Goal: Transaction & Acquisition: Book appointment/travel/reservation

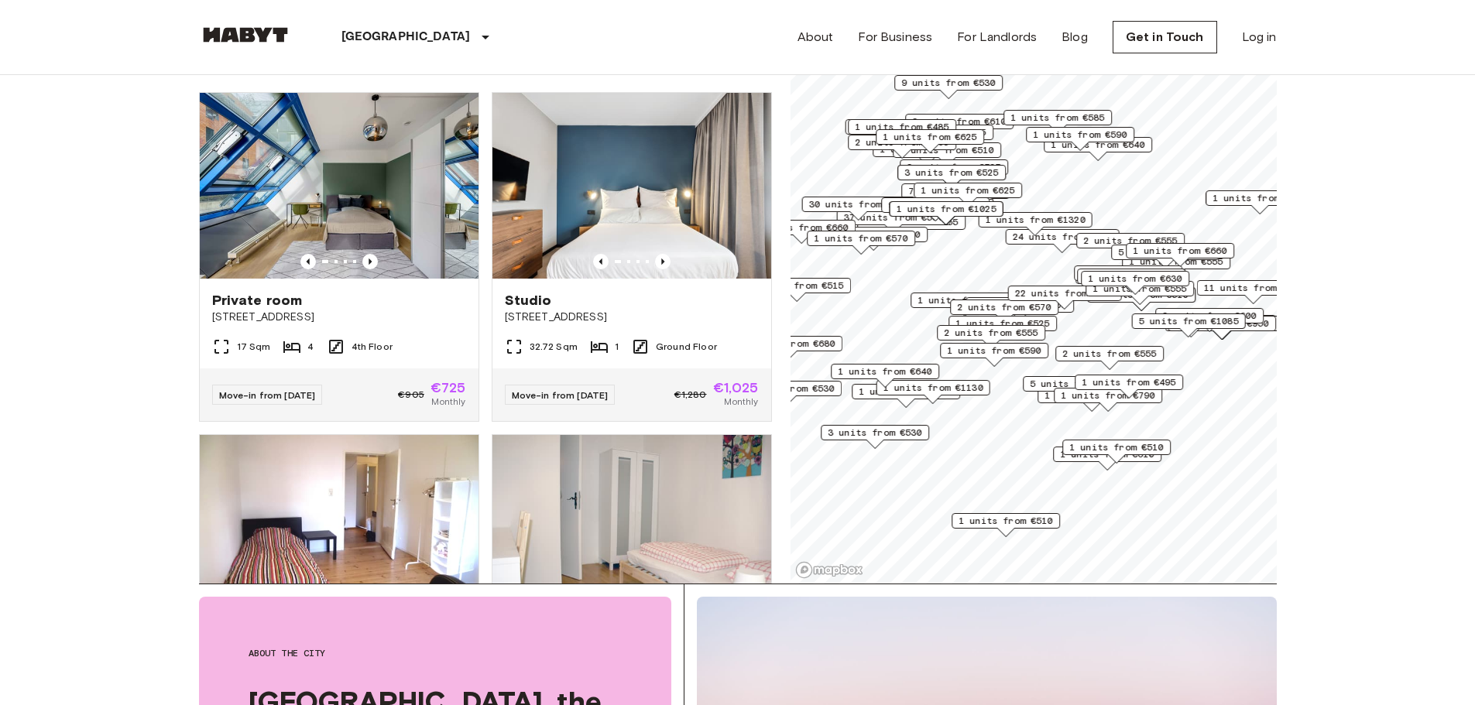
scroll to position [8, 0]
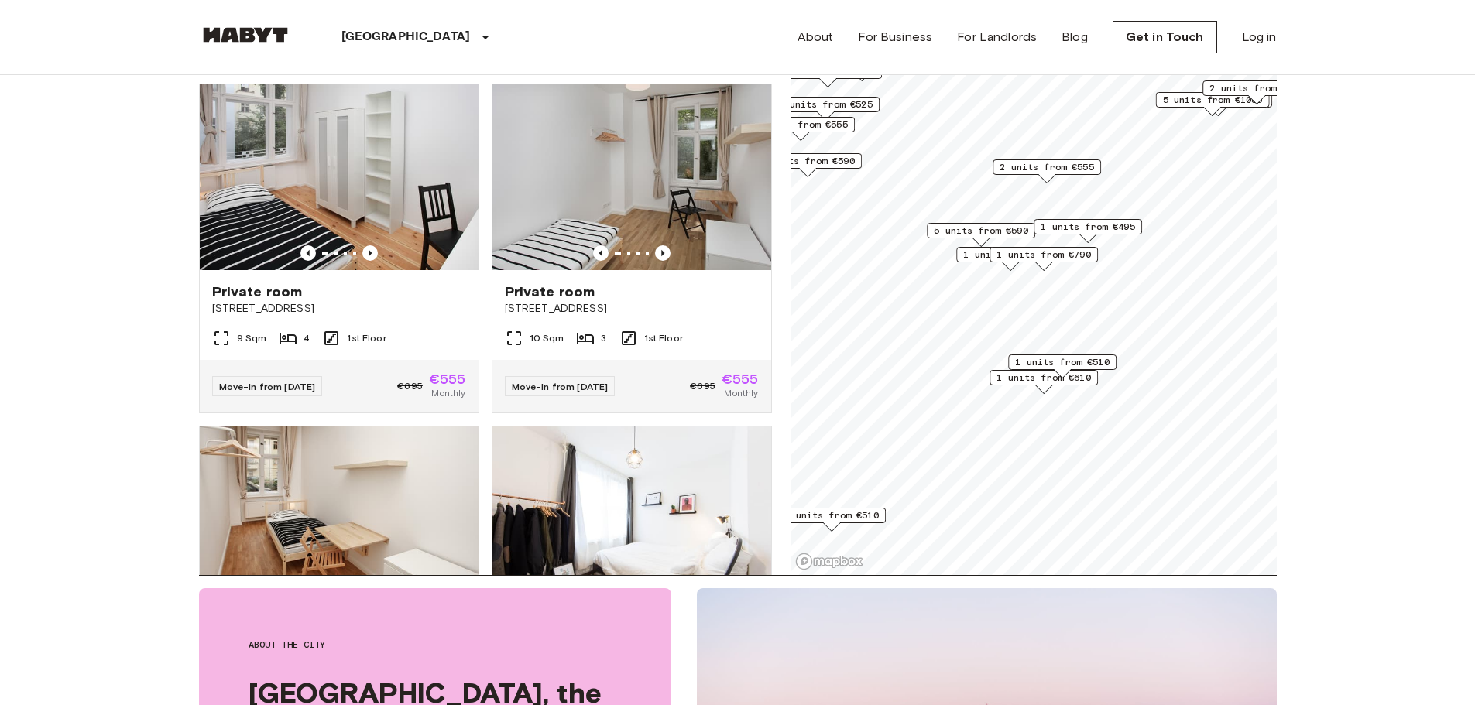
scroll to position [155, 0]
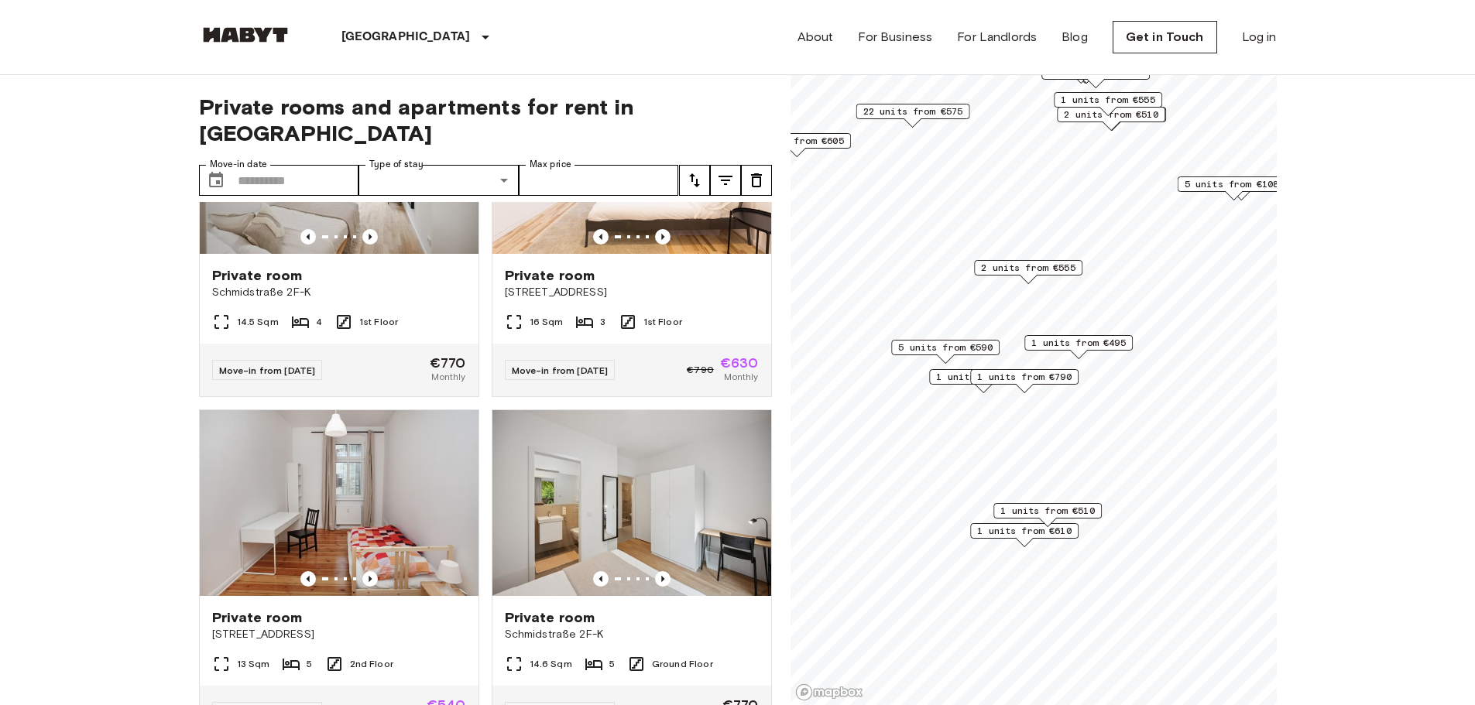
scroll to position [9745, 0]
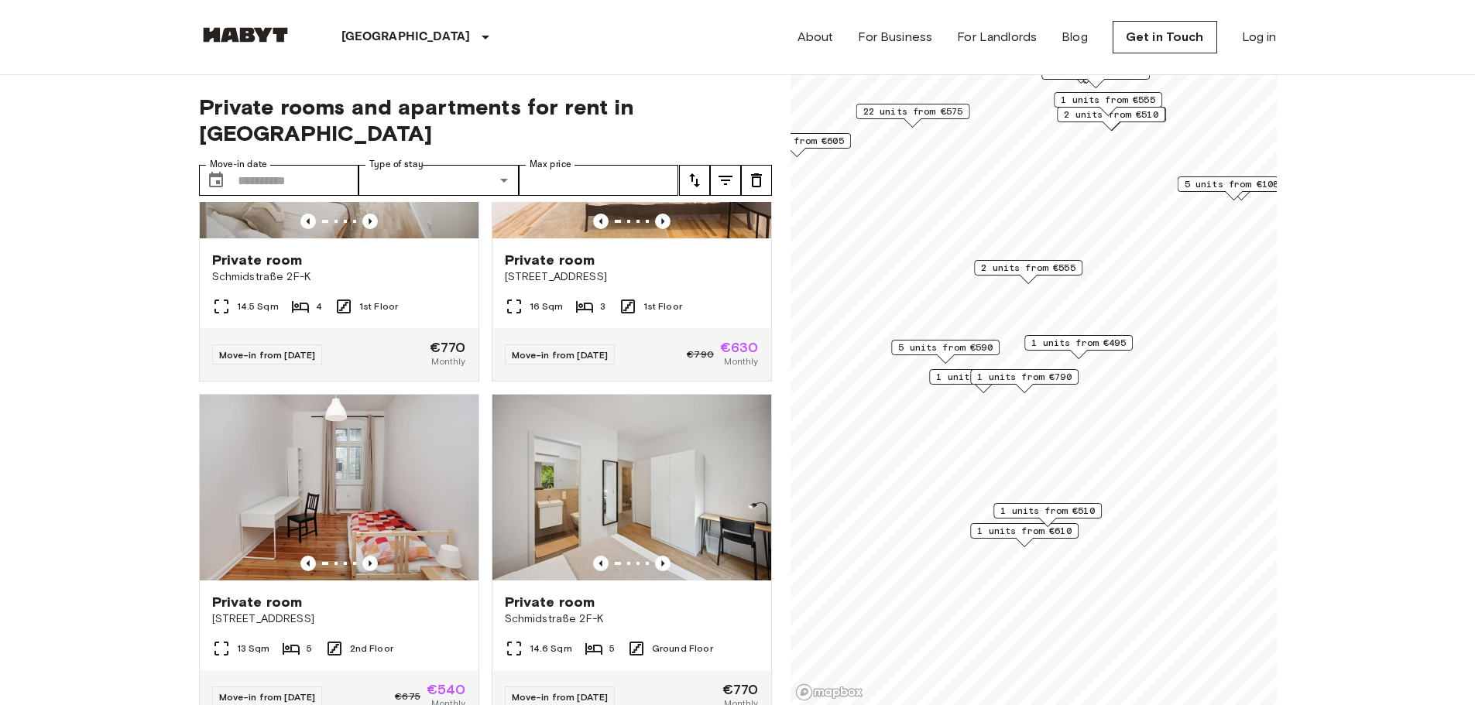
click at [995, 530] on span "1 units from €610" at bounding box center [1024, 531] width 94 height 14
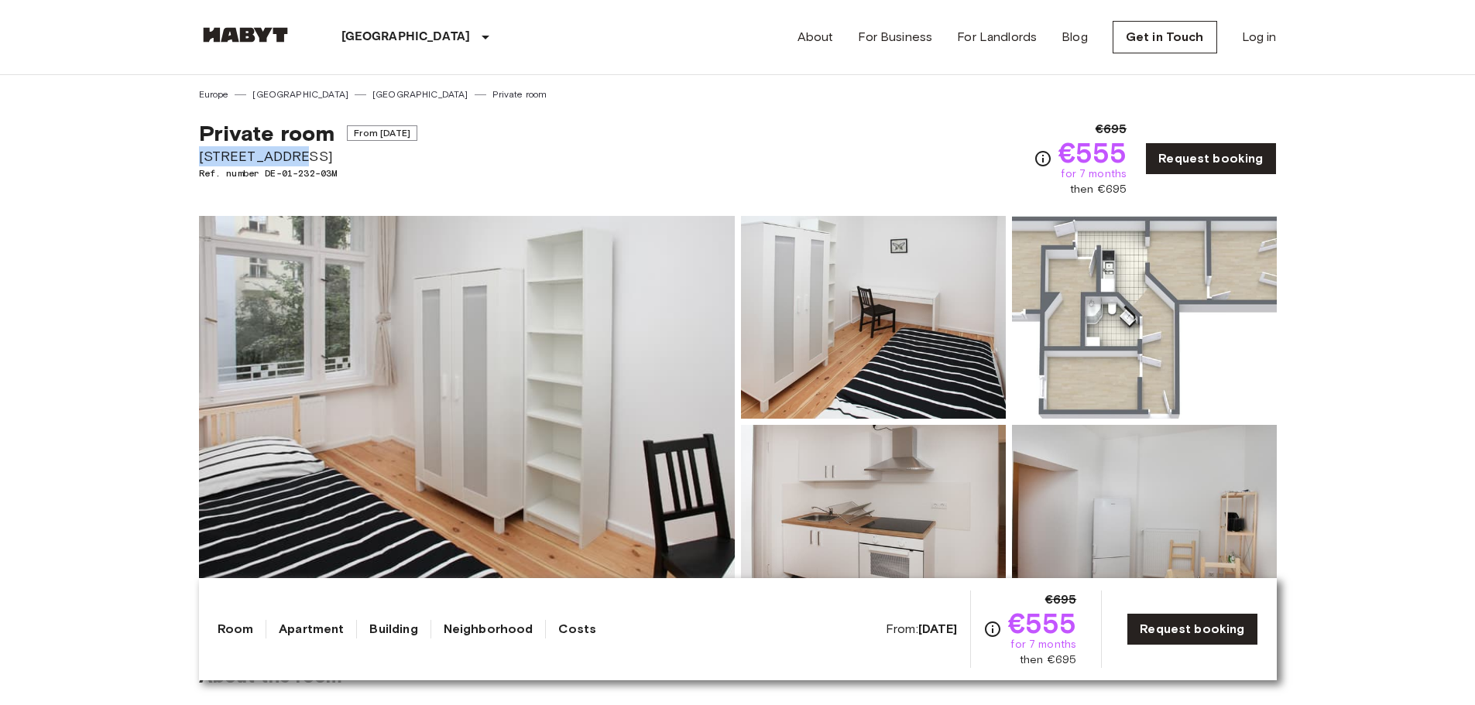
drag, startPoint x: 197, startPoint y: 158, endPoint x: 281, endPoint y: 158, distance: 83.6
copy span "Ratiborstraße"
click at [941, 630] on b "Aug 18 2025" at bounding box center [937, 629] width 39 height 15
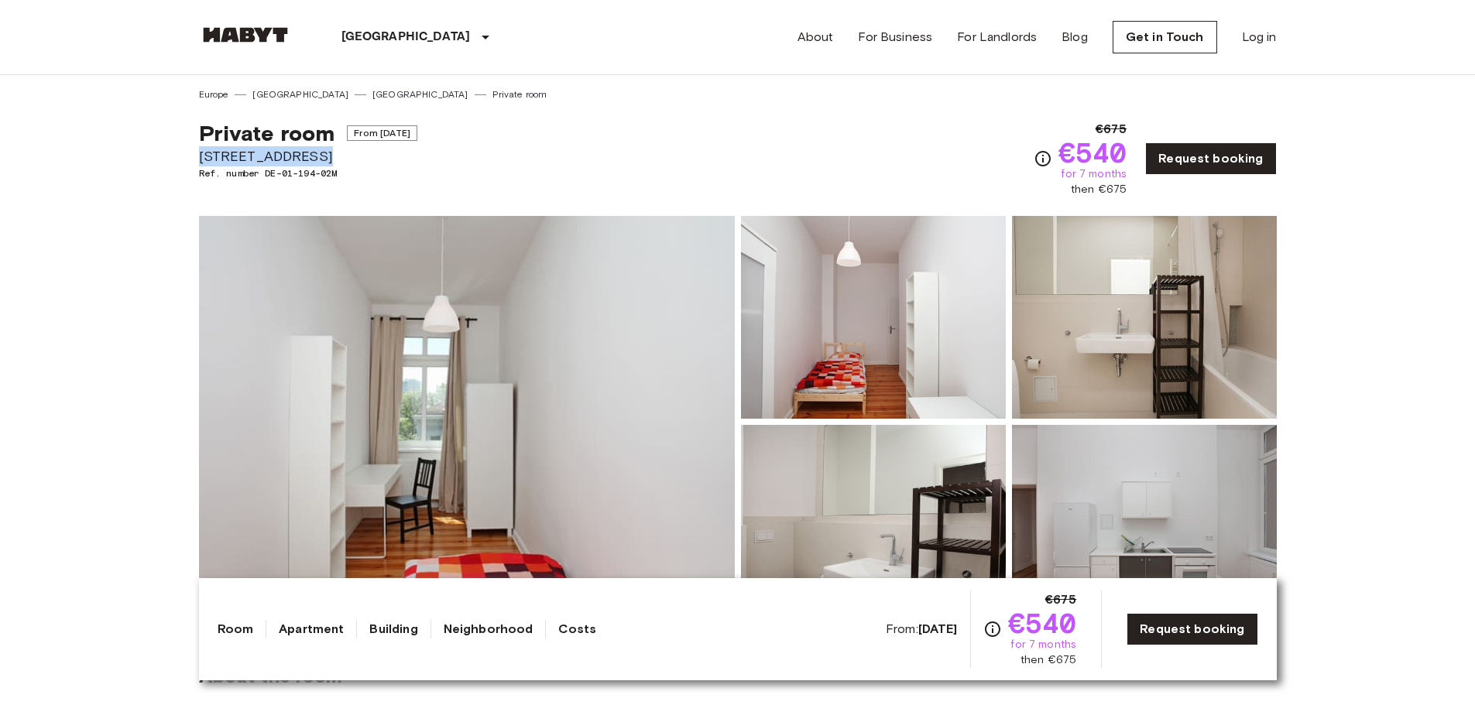
drag, startPoint x: 194, startPoint y: 157, endPoint x: 304, endPoint y: 159, distance: 110.7
copy span "Revaler Straße 8"
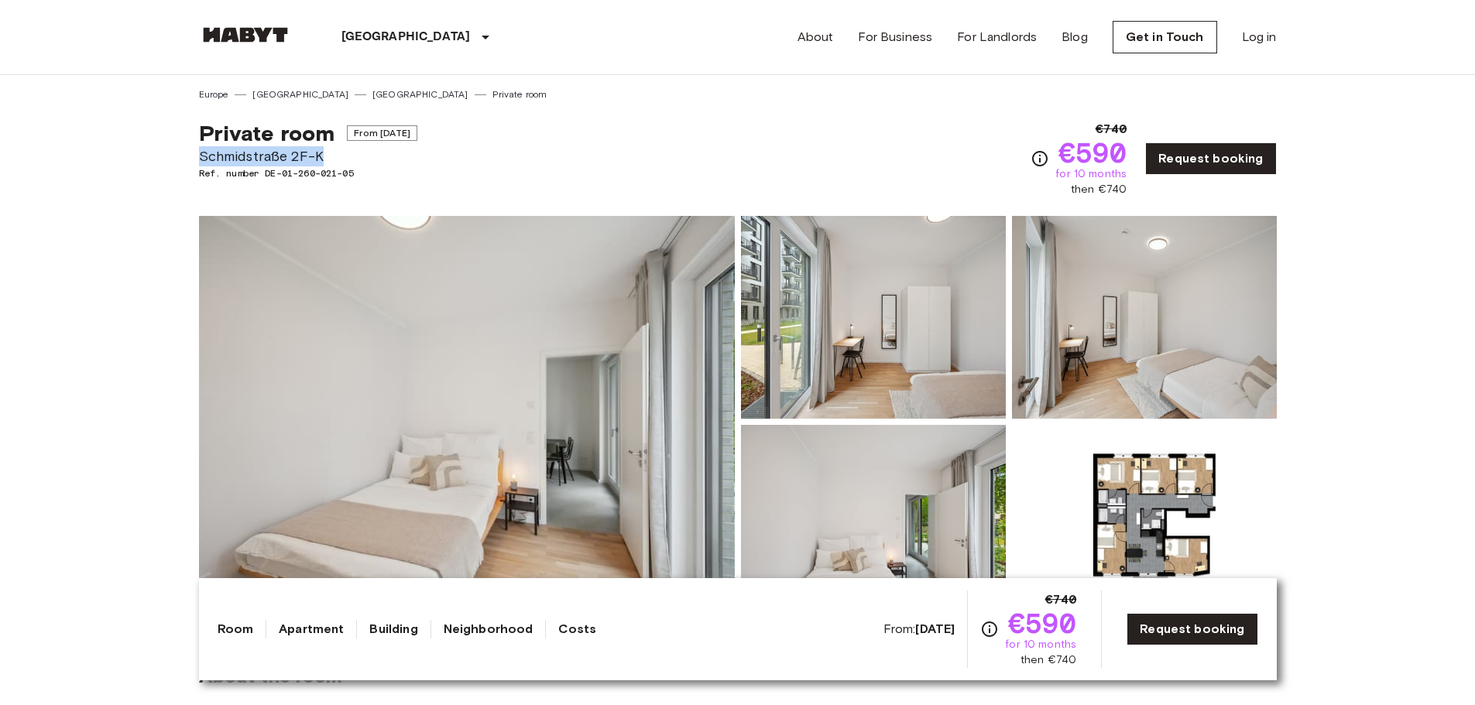
drag, startPoint x: 200, startPoint y: 160, endPoint x: 328, endPoint y: 165, distance: 128.6
click at [328, 165] on span "Schmidstraße 2F-K" at bounding box center [308, 156] width 218 height 20
copy span "Schmidstraße 2F-K"
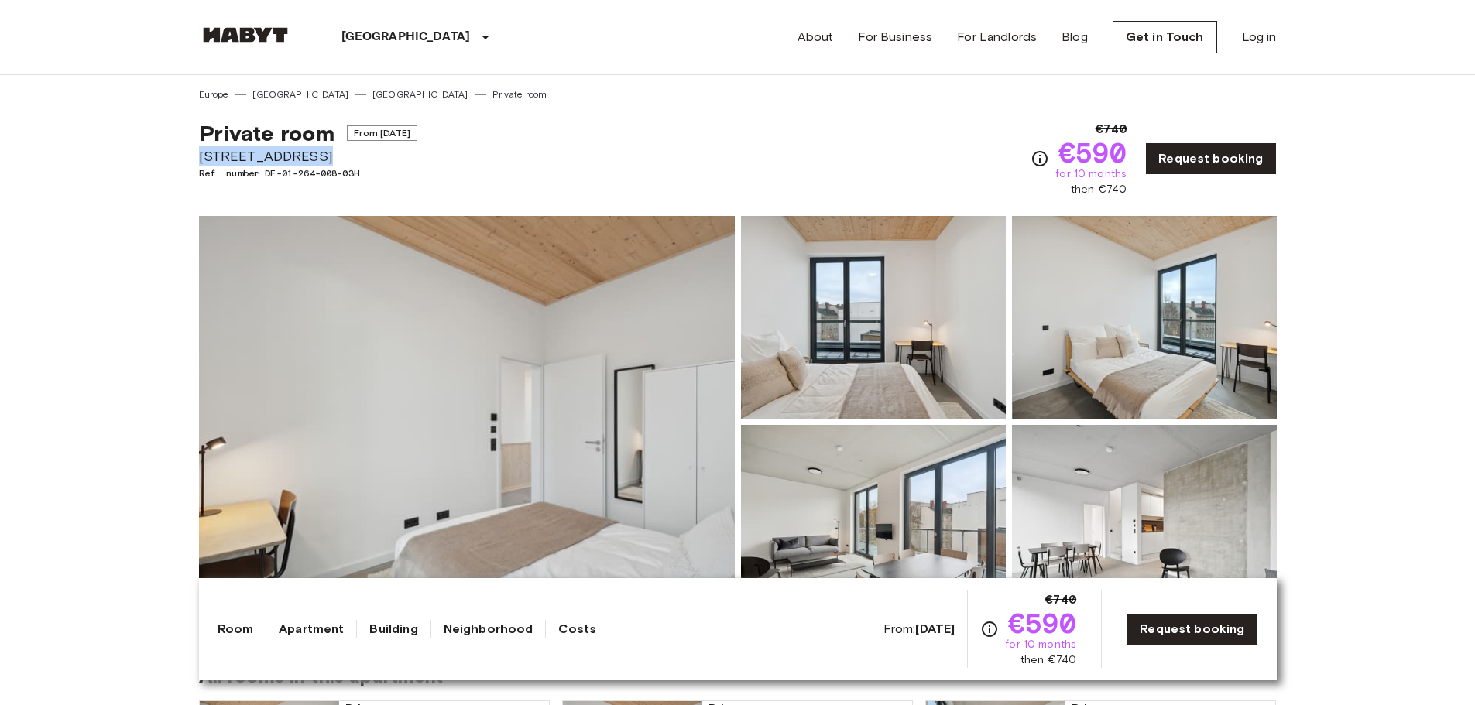
drag, startPoint x: 196, startPoint y: 160, endPoint x: 326, endPoint y: 166, distance: 130.2
copy span "Hermannstraße 14"
click at [595, 146] on div "Private room From Oct 19 2025 Hermannstraße 14 Ref. number DE-01-264-008-03H €7…" at bounding box center [738, 149] width 1078 height 96
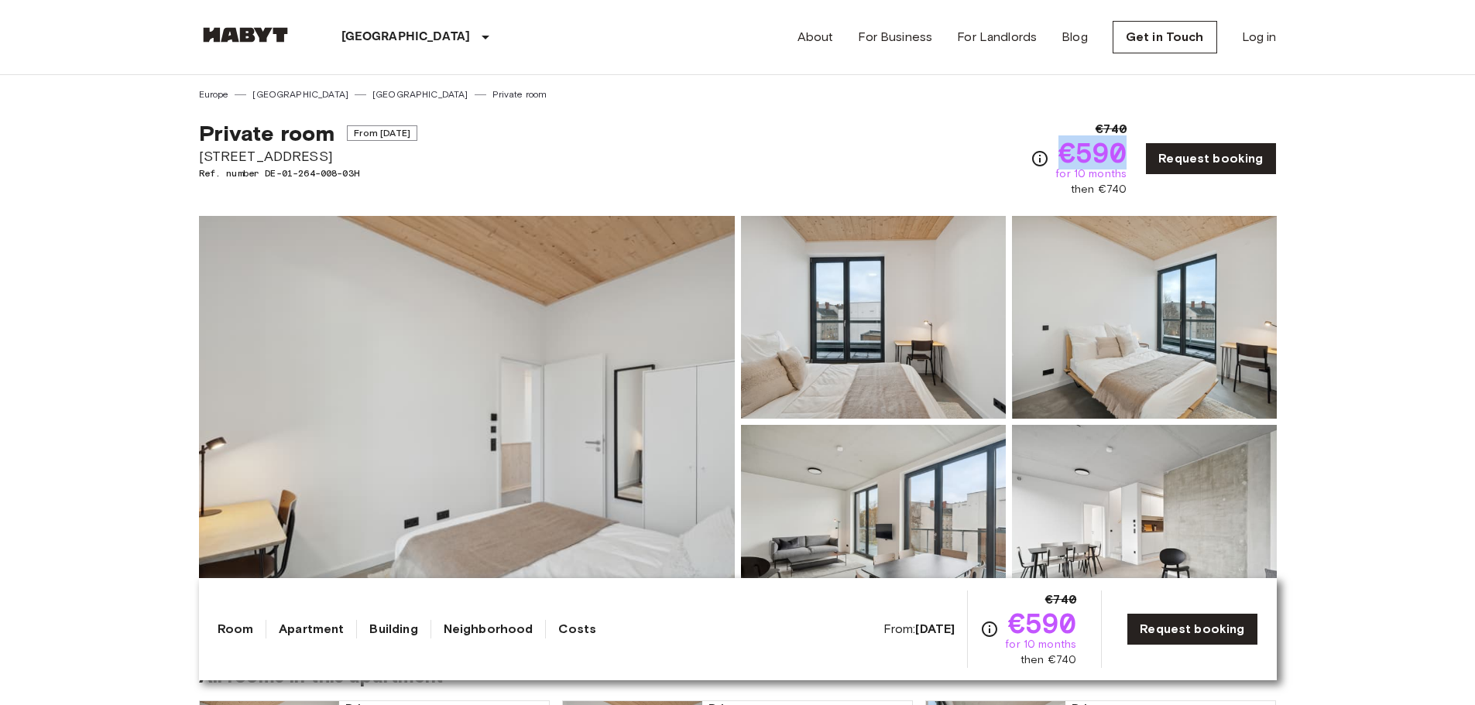
drag, startPoint x: 1131, startPoint y: 151, endPoint x: 1071, endPoint y: 153, distance: 60.4
click at [1071, 153] on span "€590" at bounding box center [1092, 153] width 69 height 28
drag, startPoint x: 1134, startPoint y: 156, endPoint x: 1072, endPoint y: 155, distance: 62.7
click at [1072, 155] on div "€740 €590 for 10 months then €740 Request booking" at bounding box center [1153, 158] width 245 height 77
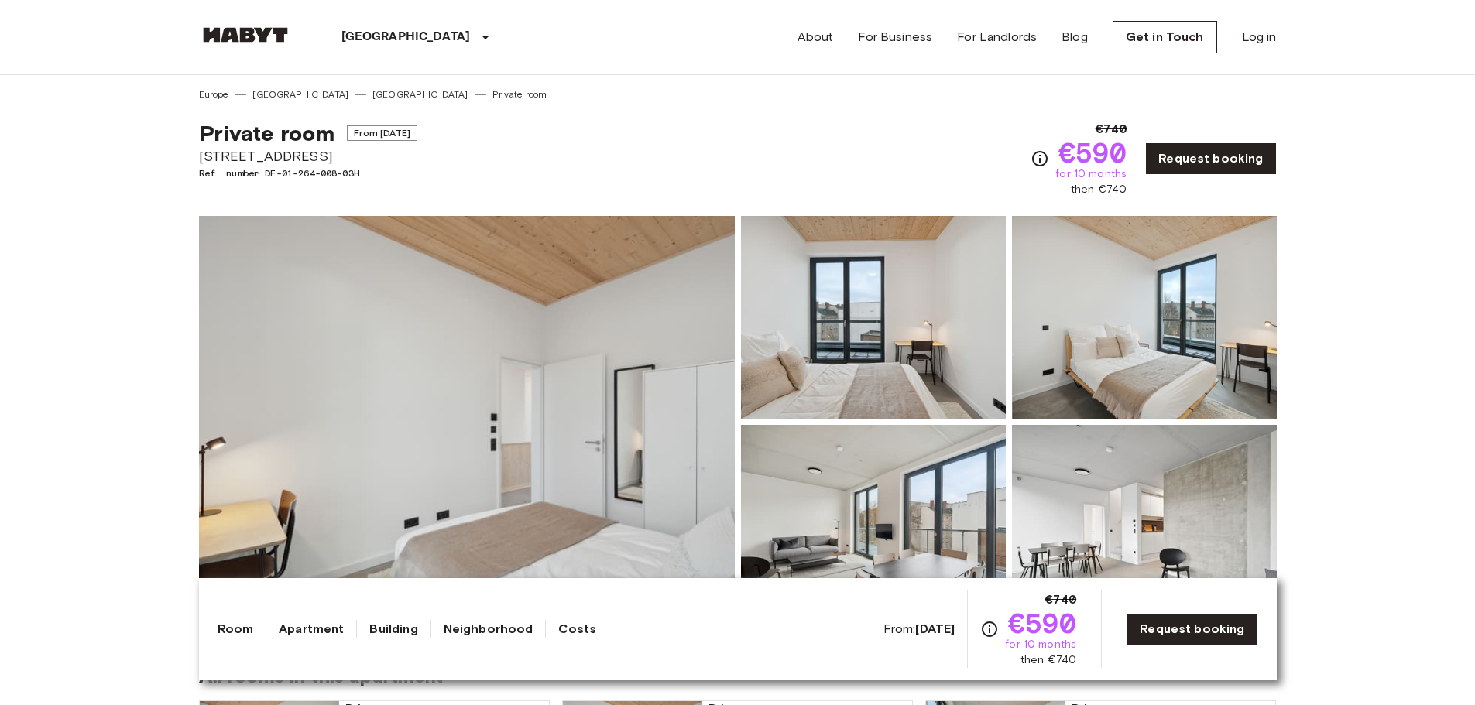
click at [890, 143] on div "Private room From Oct 19 2025 Hermannstraße 14 Ref. number DE-01-264-008-03H €7…" at bounding box center [738, 149] width 1078 height 96
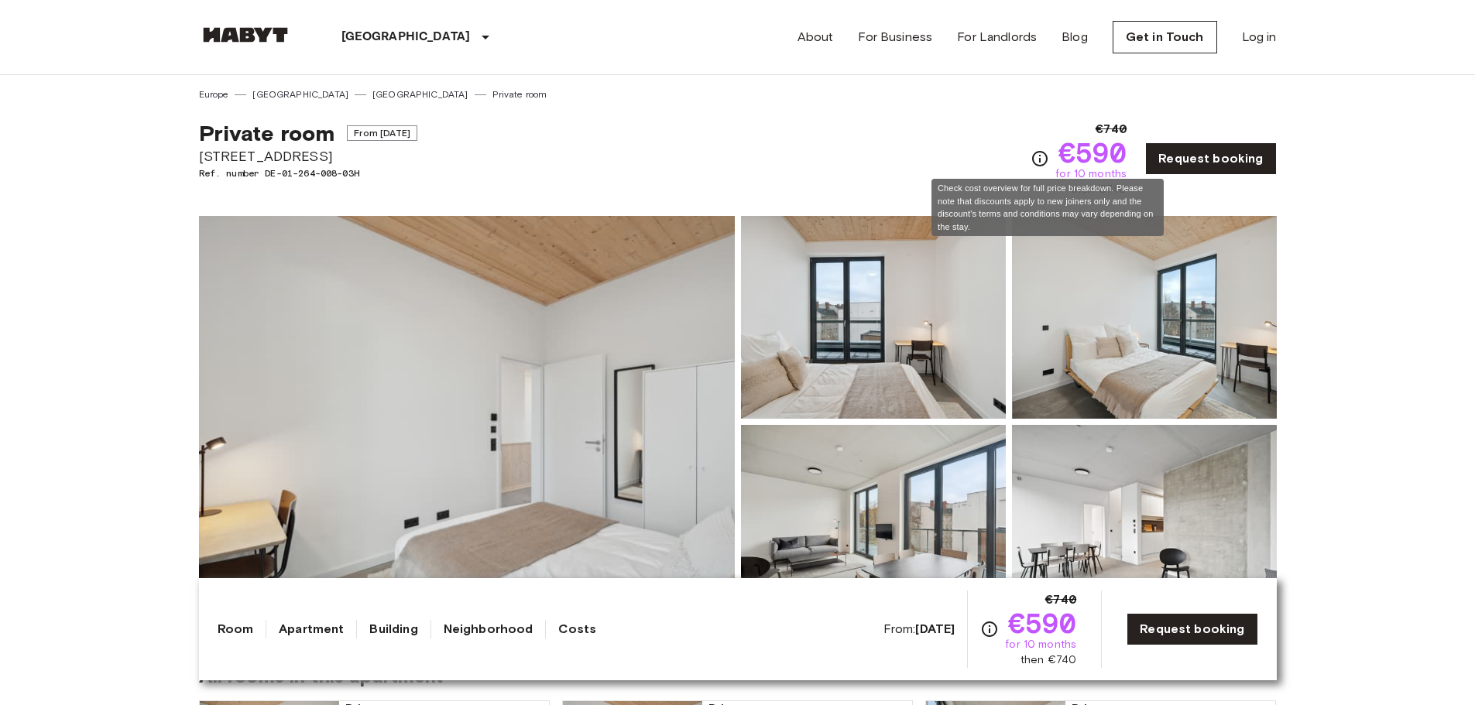
click at [1047, 155] on icon "Check cost overview for full price breakdown. Please note that discounts apply …" at bounding box center [1039, 158] width 15 height 15
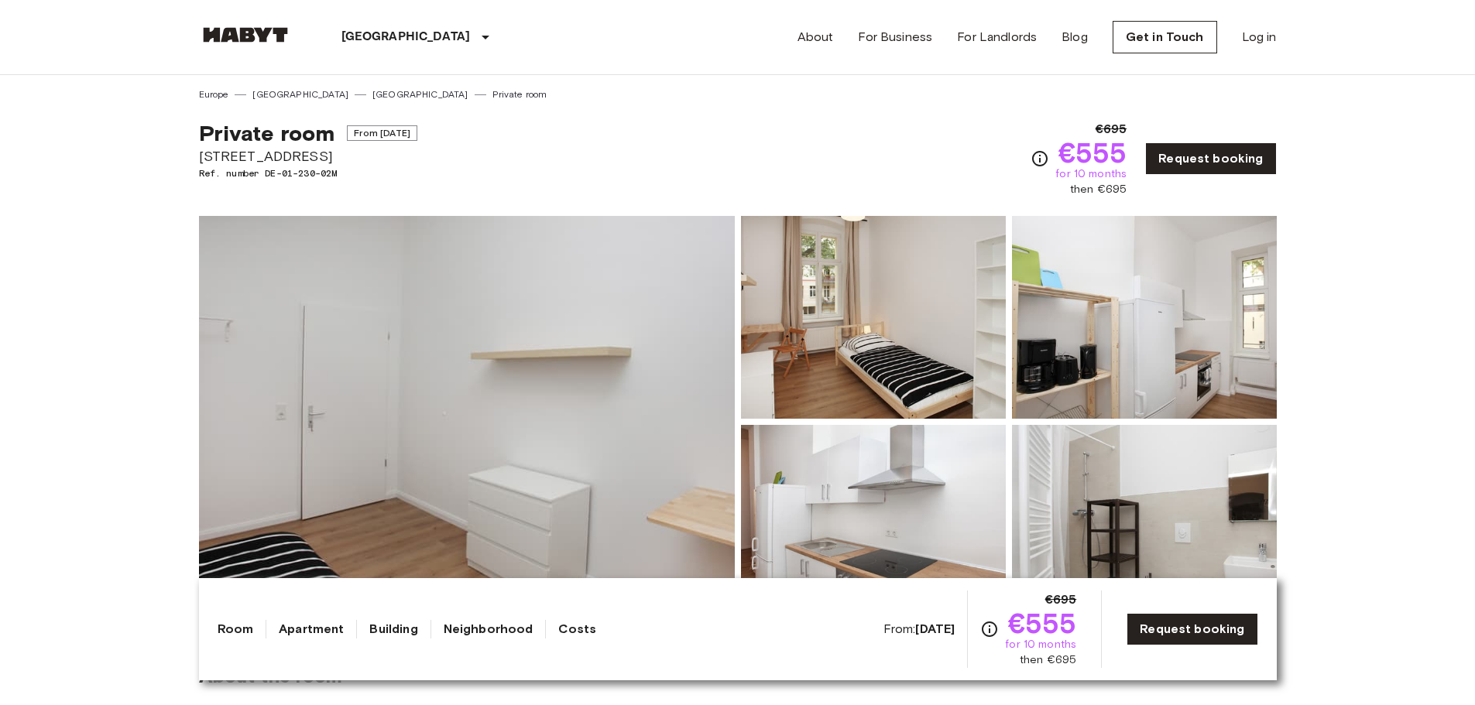
drag, startPoint x: 198, startPoint y: 158, endPoint x: 345, endPoint y: 156, distance: 147.1
click at [345, 156] on span "[STREET_ADDRESS]" at bounding box center [308, 156] width 218 height 20
copy span "Warschauer Straße 62"
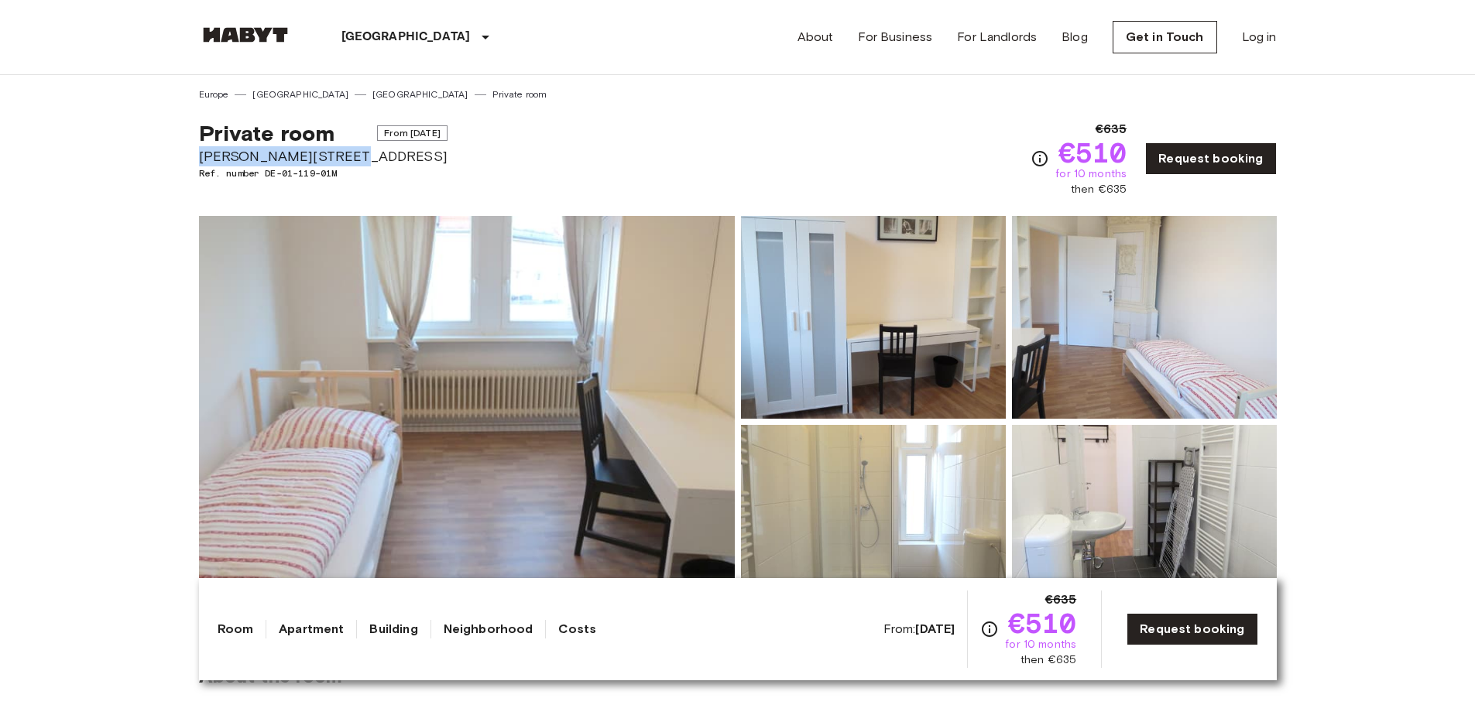
drag, startPoint x: 197, startPoint y: 158, endPoint x: 337, endPoint y: 163, distance: 139.5
copy span "Karl Marx Straße 242"
click at [366, 423] on img at bounding box center [467, 422] width 536 height 412
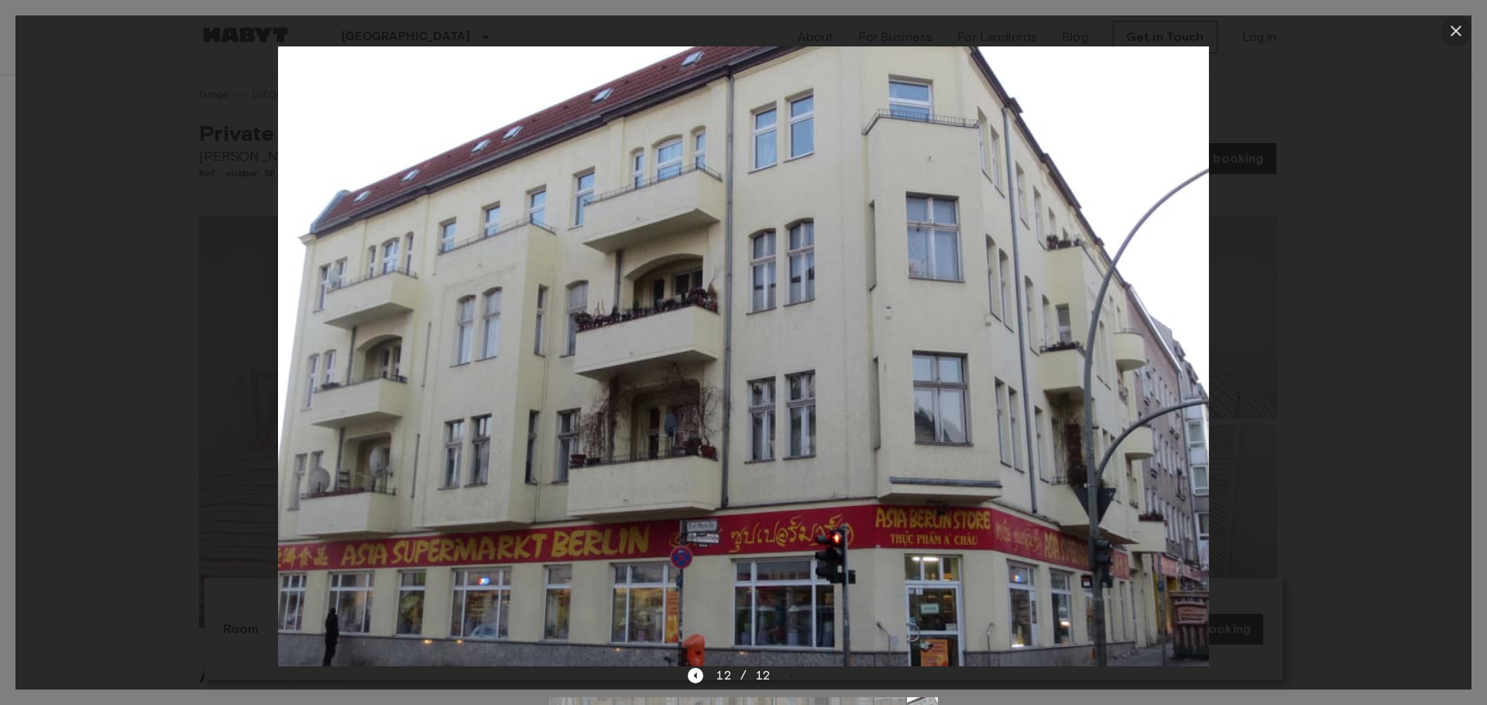
click at [1451, 32] on icon "button" at bounding box center [1455, 31] width 19 height 19
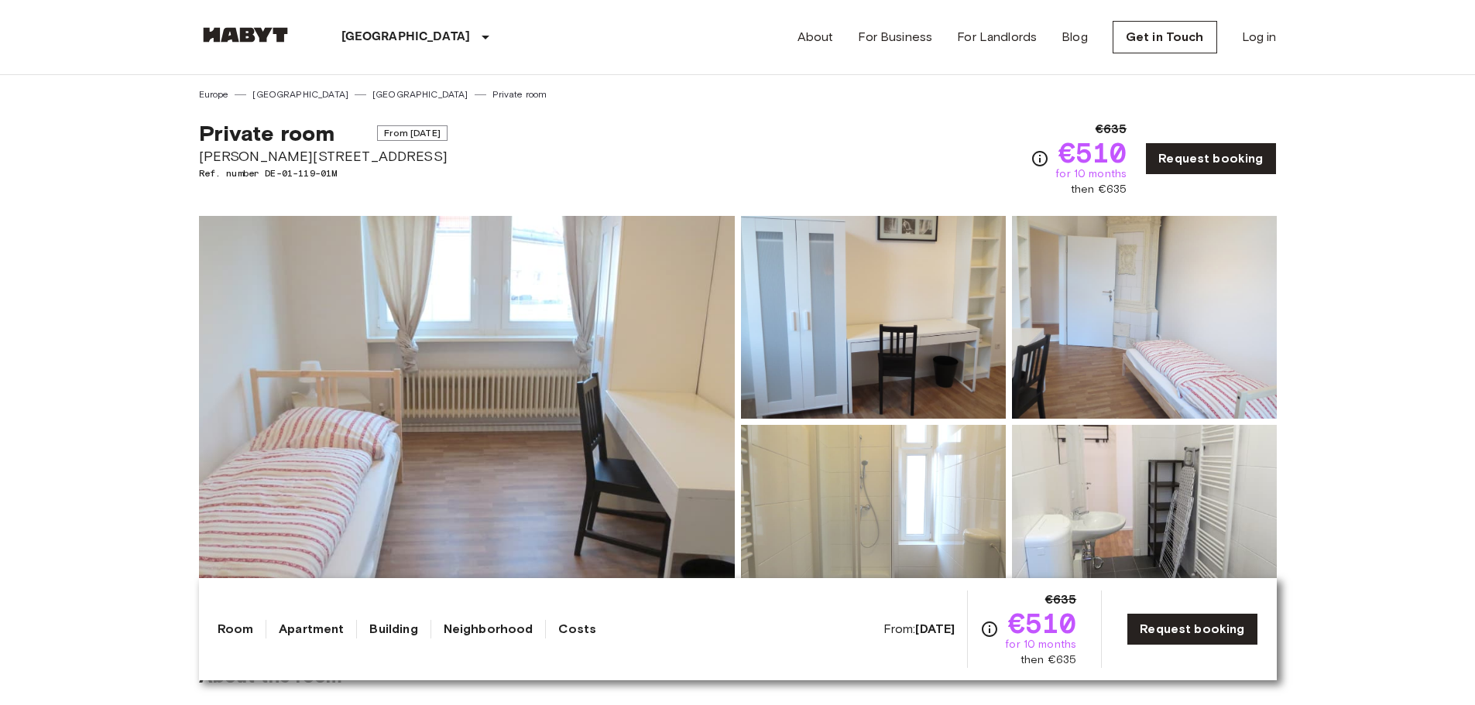
drag, startPoint x: 893, startPoint y: 628, endPoint x: 948, endPoint y: 630, distance: 55.0
click at [948, 630] on b "Nov 19 2025" at bounding box center [934, 629] width 39 height 15
click at [807, 654] on div "Room Apartment Building Neighborhood Costs From: Nov 19 2025 €635 €510 for 10 m…" at bounding box center [738, 629] width 1041 height 77
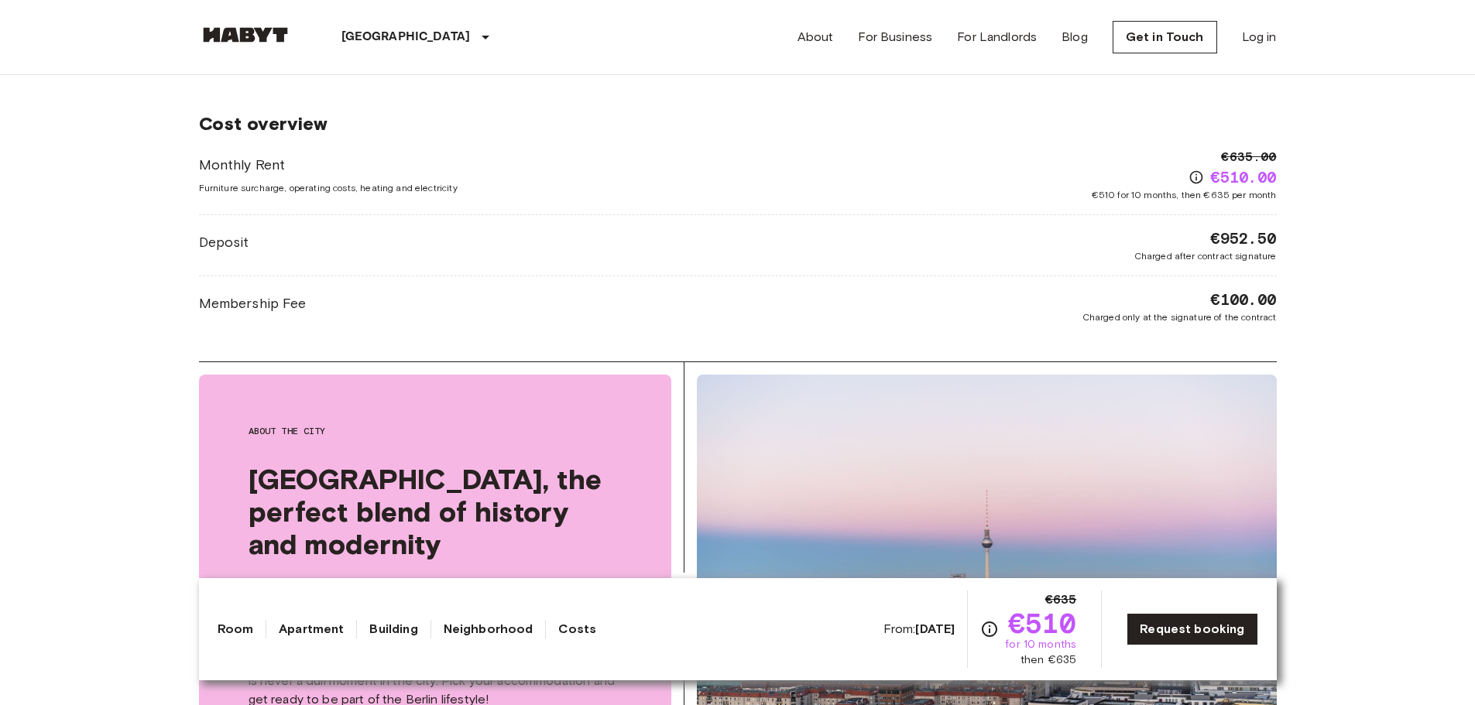
scroll to position [1408, 0]
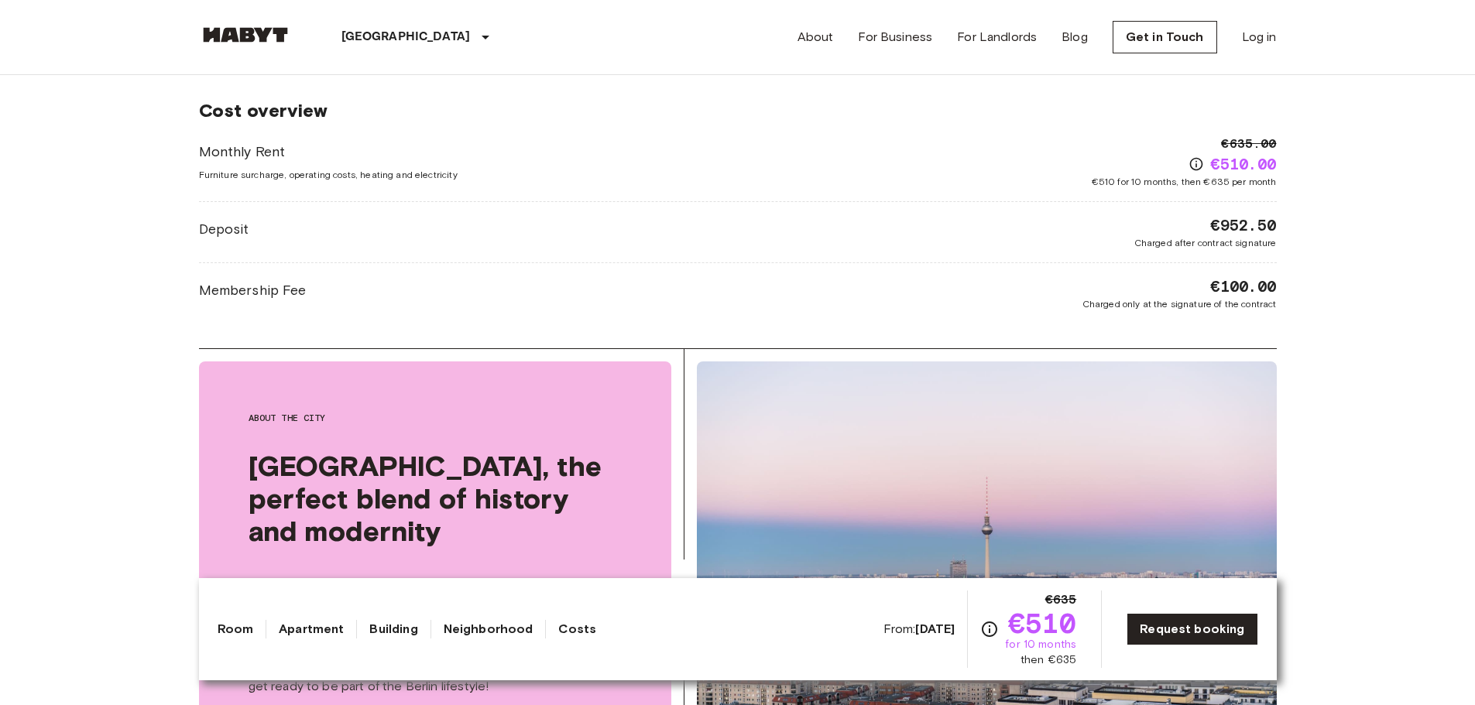
click at [1447, 329] on body "Berlin Europe Amsterdam Berlin Brussels Cologne Dusseldorf Frankfurt Graz Hambu…" at bounding box center [737, 526] width 1475 height 3868
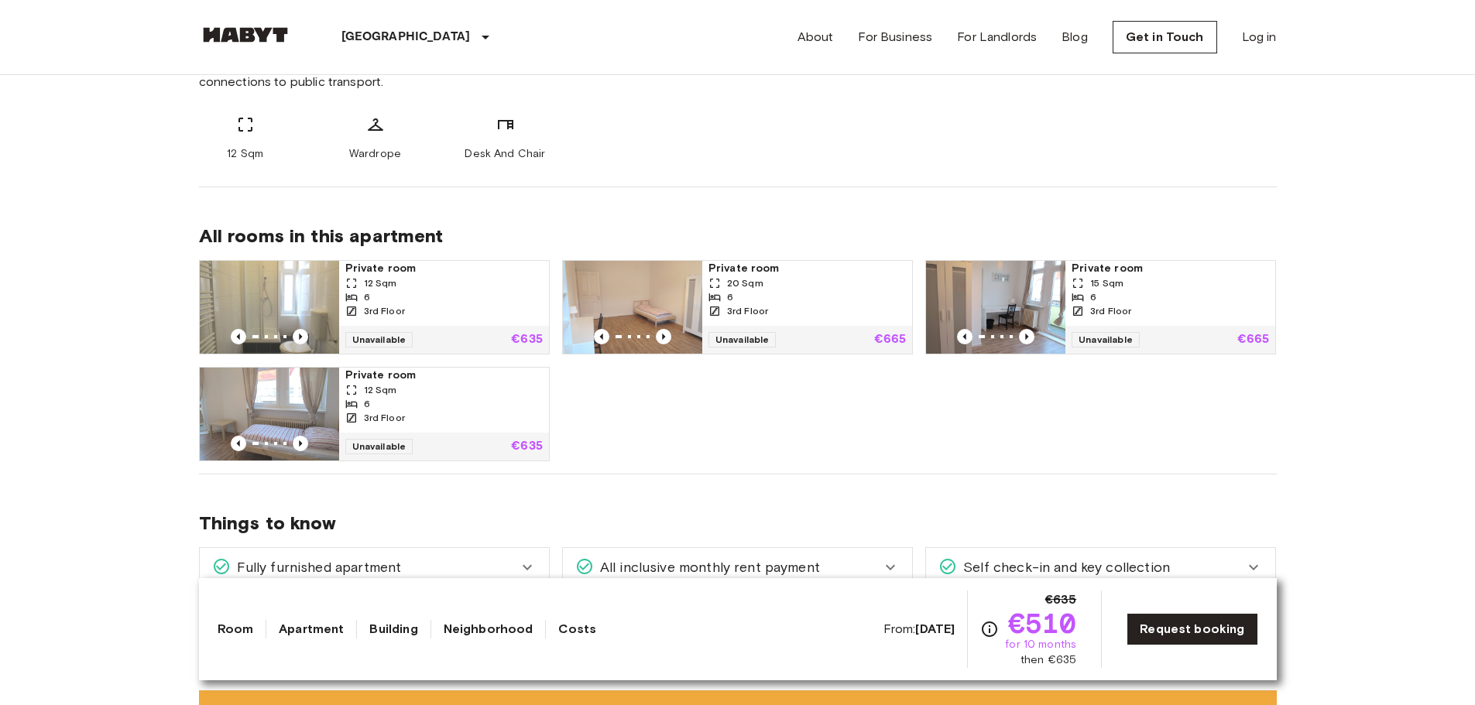
scroll to position [700, 0]
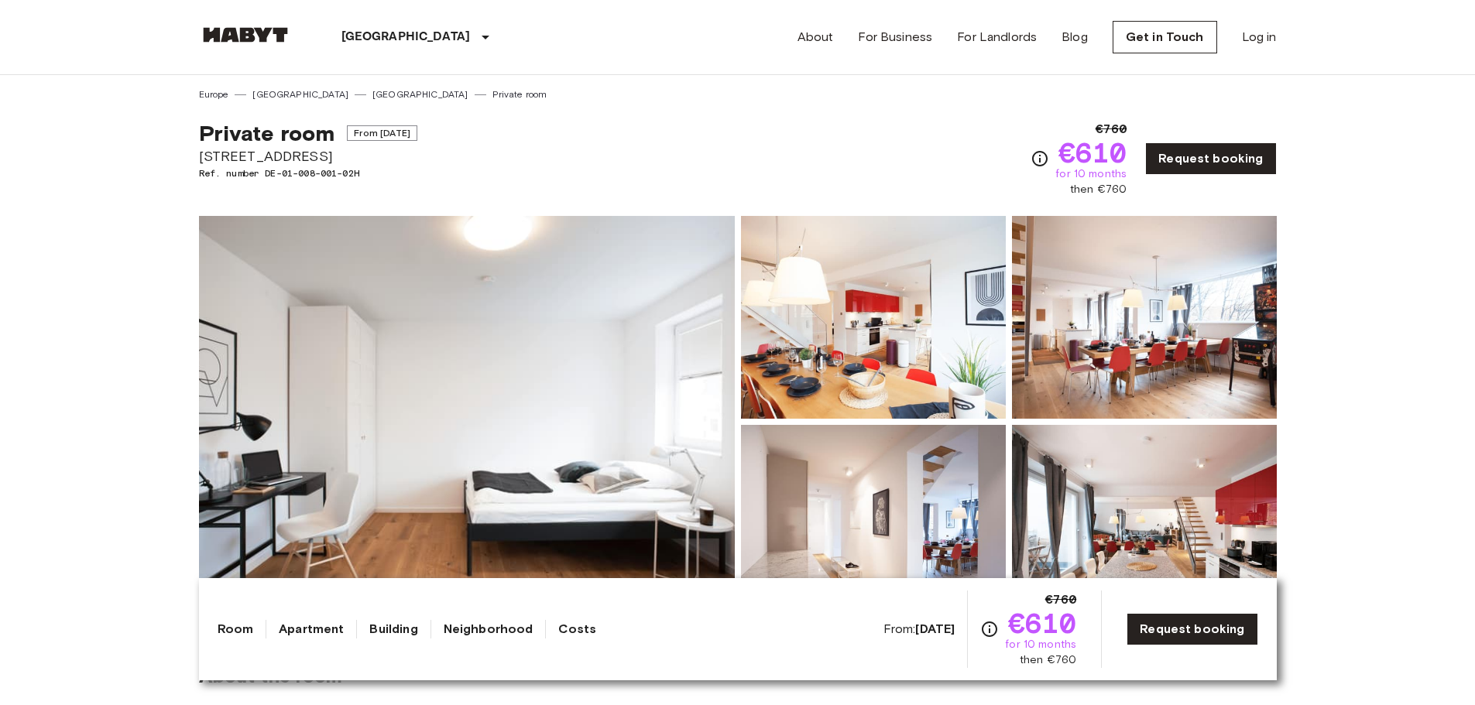
drag, startPoint x: 194, startPoint y: 158, endPoint x: 317, endPoint y: 155, distance: 123.1
click at [319, 156] on span "Delbrückstraße 65" at bounding box center [308, 156] width 218 height 20
drag, startPoint x: 319, startPoint y: 156, endPoint x: 199, endPoint y: 148, distance: 120.3
click at [199, 148] on span "Delbrückstraße 65" at bounding box center [308, 156] width 218 height 20
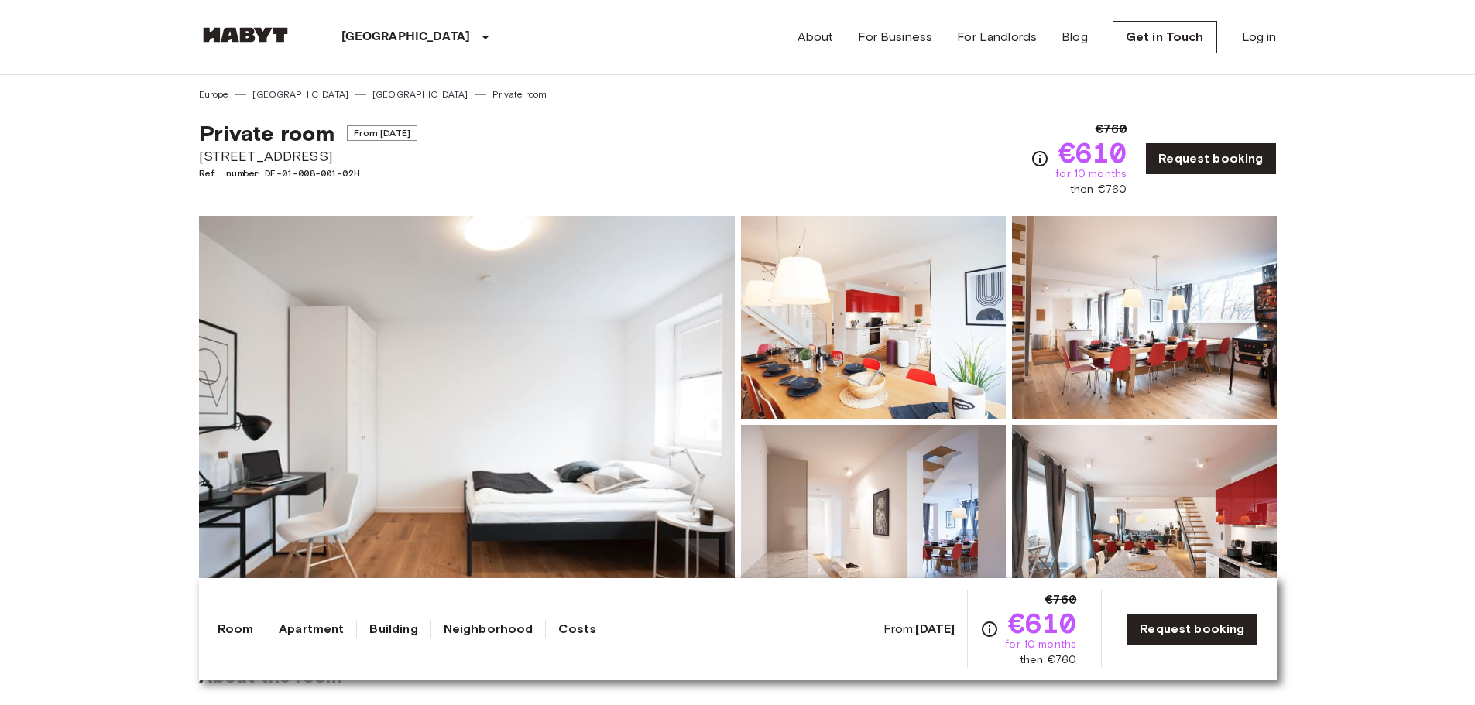
copy span "Delbrückstraße 65"
click at [518, 360] on img at bounding box center [467, 422] width 536 height 412
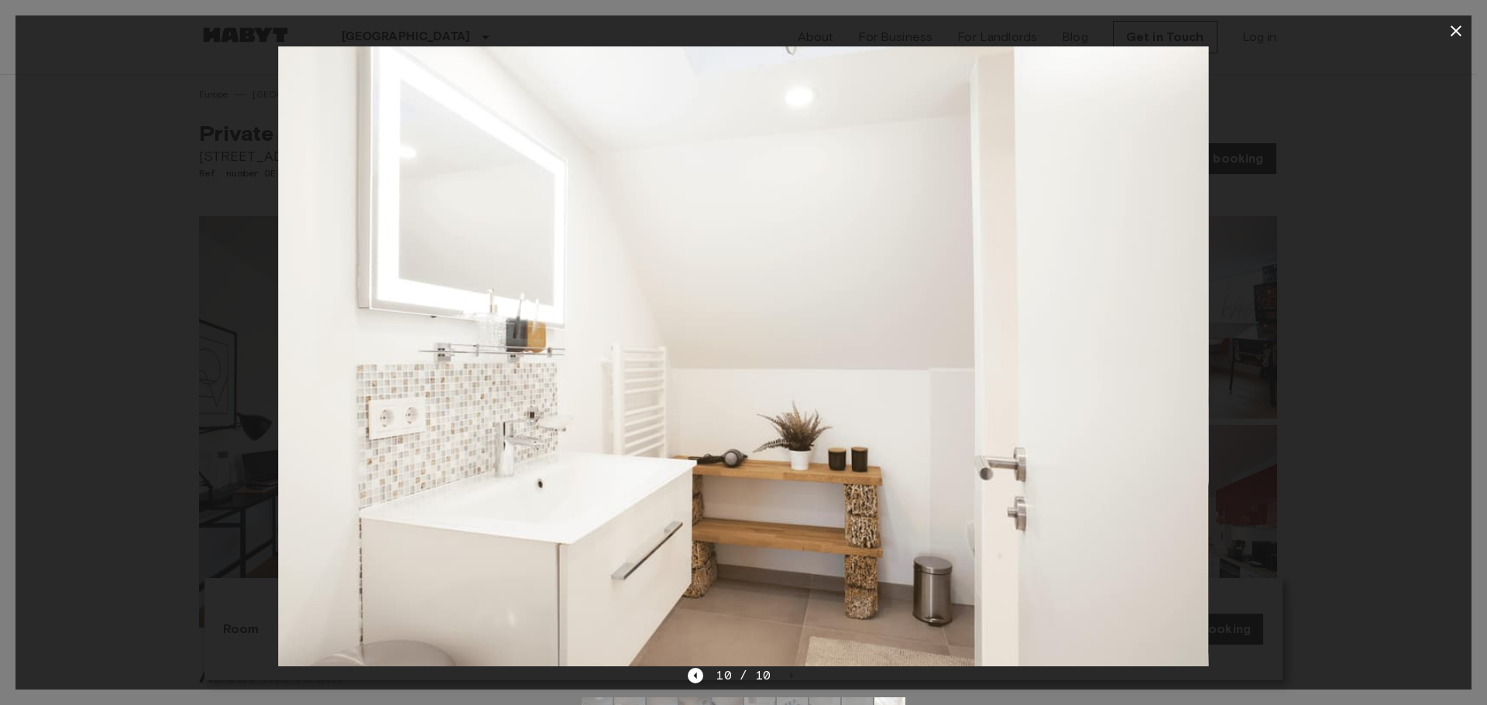
click at [1356, 188] on div at bounding box center [743, 356] width 1456 height 620
click at [1451, 33] on icon "button" at bounding box center [1455, 31] width 19 height 19
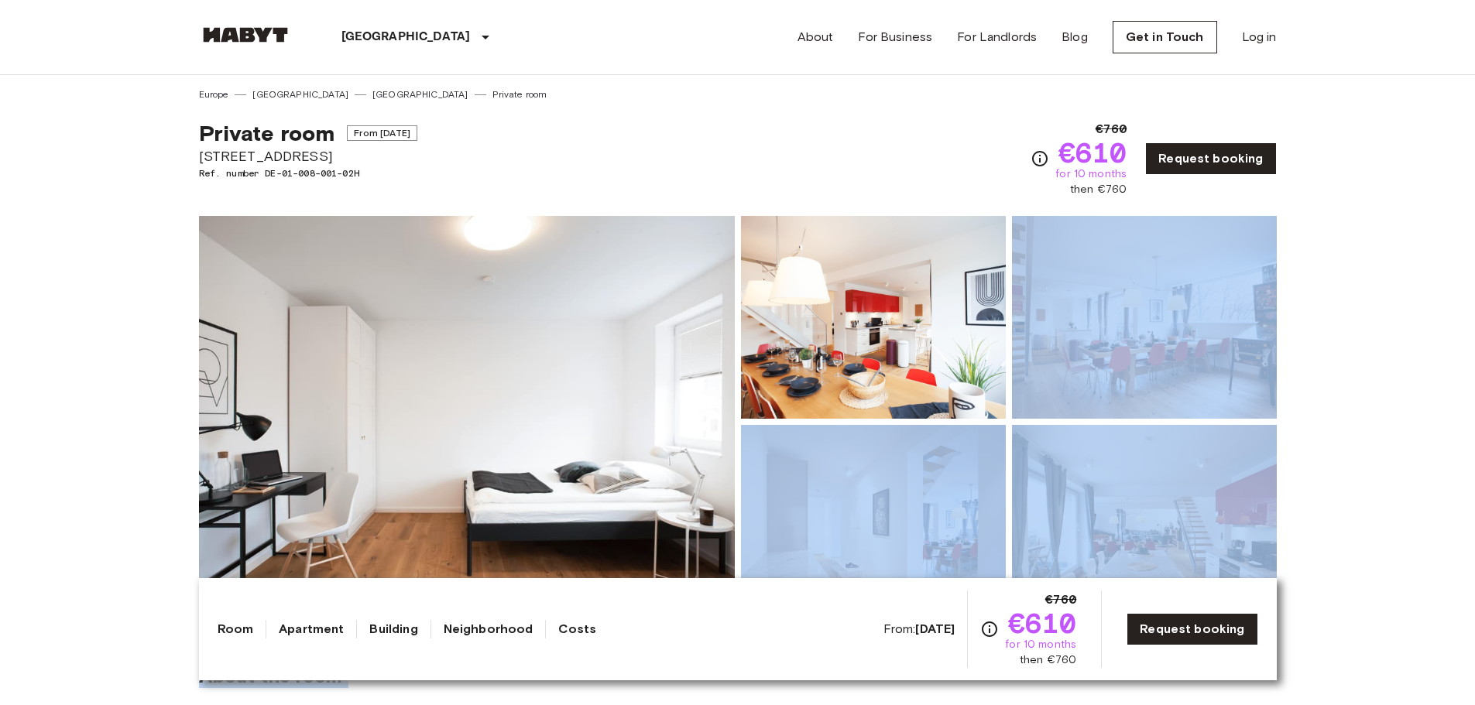
drag, startPoint x: 1486, startPoint y: 81, endPoint x: 1003, endPoint y: 317, distance: 537.8
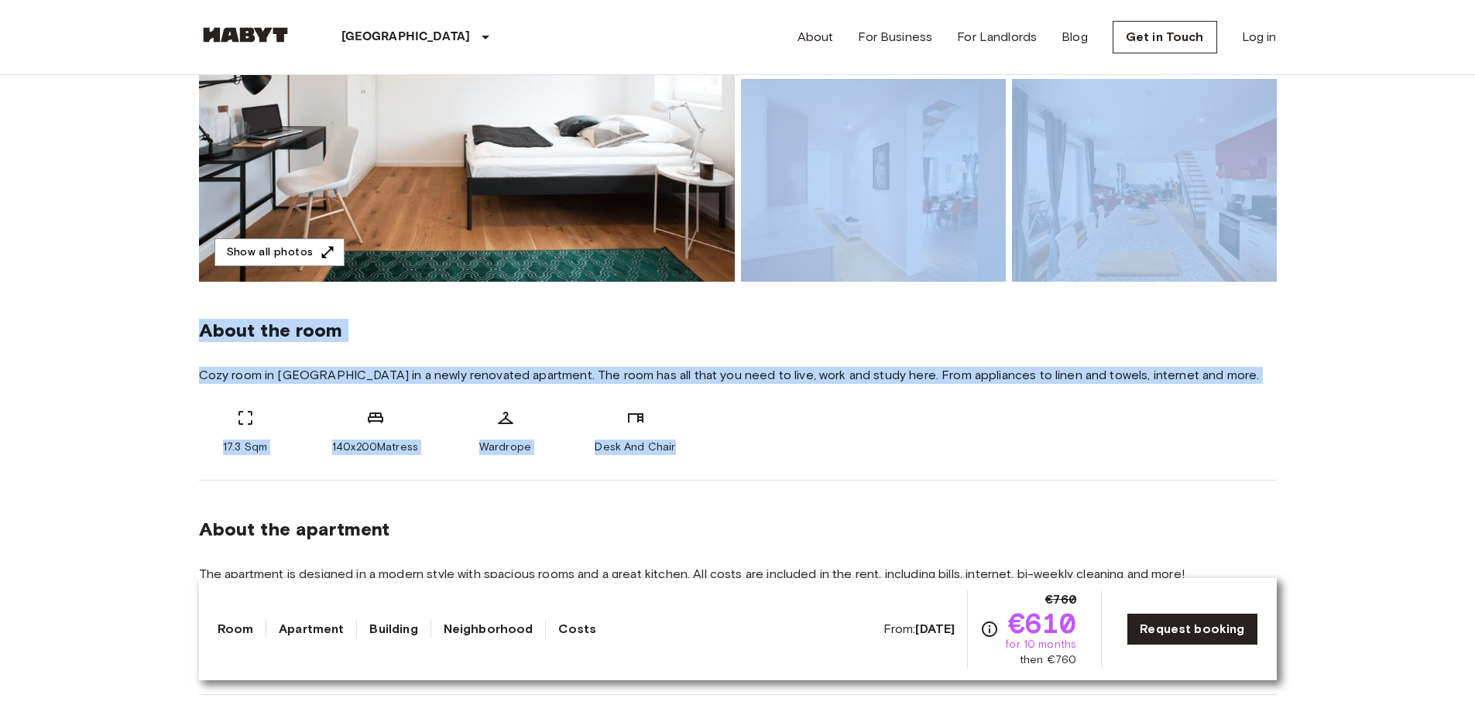
scroll to position [222, 0]
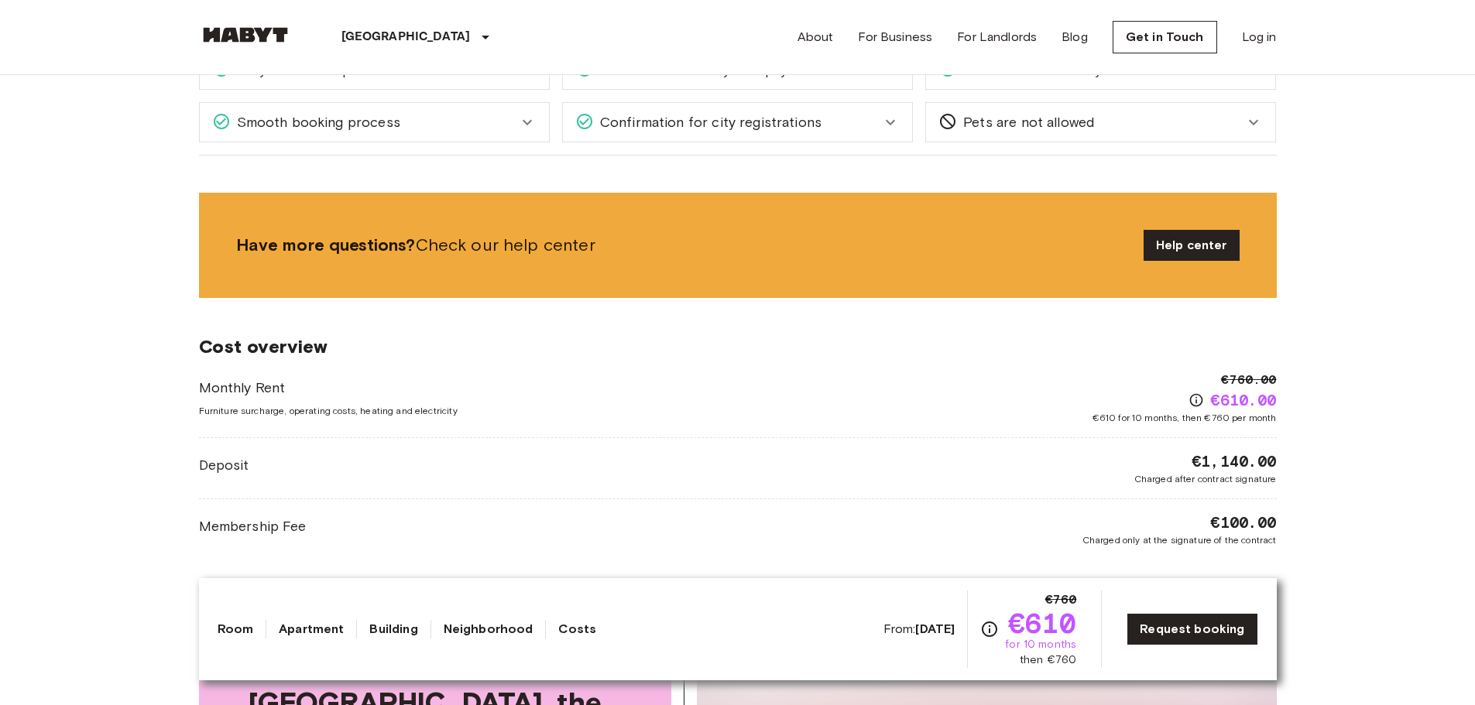
scroll to position [1807, 0]
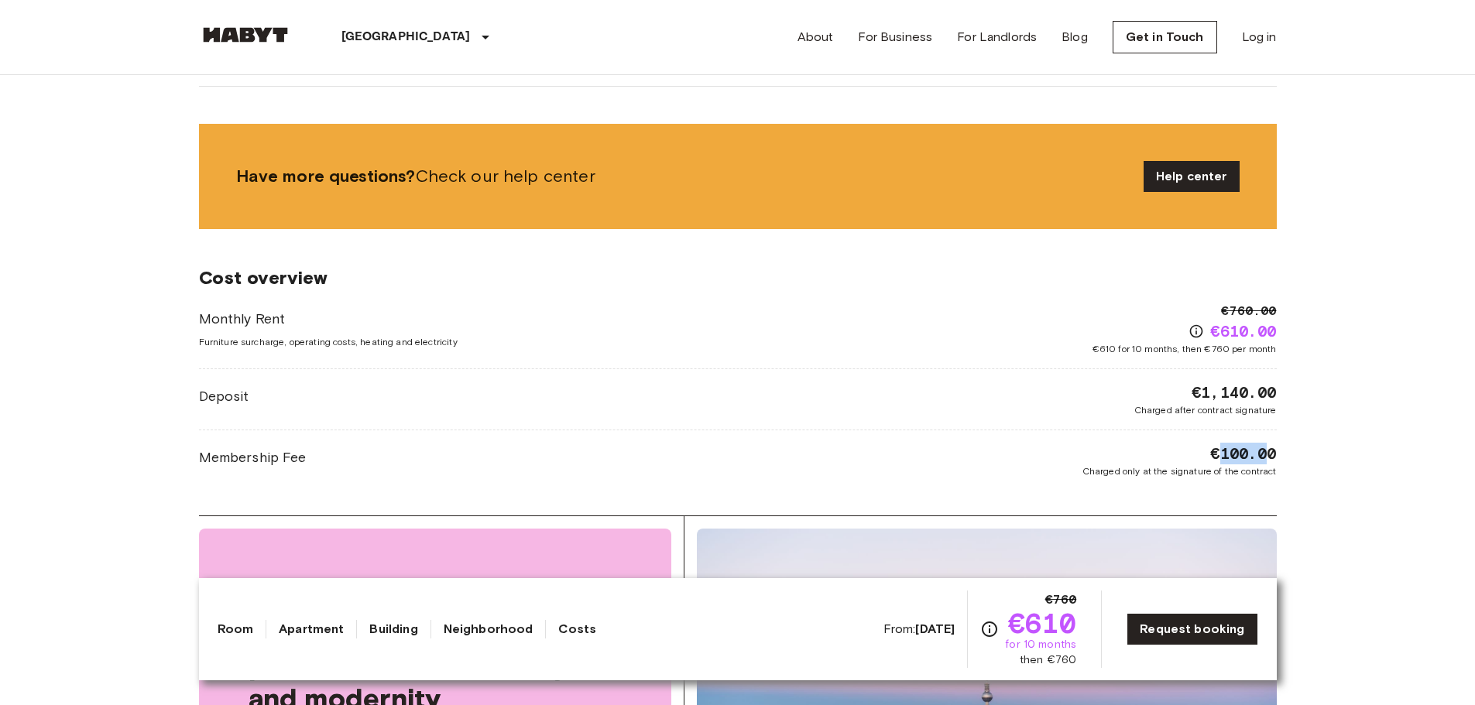
drag, startPoint x: 1217, startPoint y: 438, endPoint x: 1297, endPoint y: 441, distance: 79.8
click at [1274, 443] on span "€100.00" at bounding box center [1243, 454] width 66 height 22
click at [1298, 441] on body "Berlin Europe Amsterdam Berlin Brussels Cologne Dusseldorf Frankfurt Graz Hambu…" at bounding box center [737, 410] width 1475 height 4435
drag, startPoint x: 1205, startPoint y: 376, endPoint x: 1252, endPoint y: 380, distance: 47.5
click at [1252, 382] on span "€1,140.00" at bounding box center [1234, 393] width 84 height 22
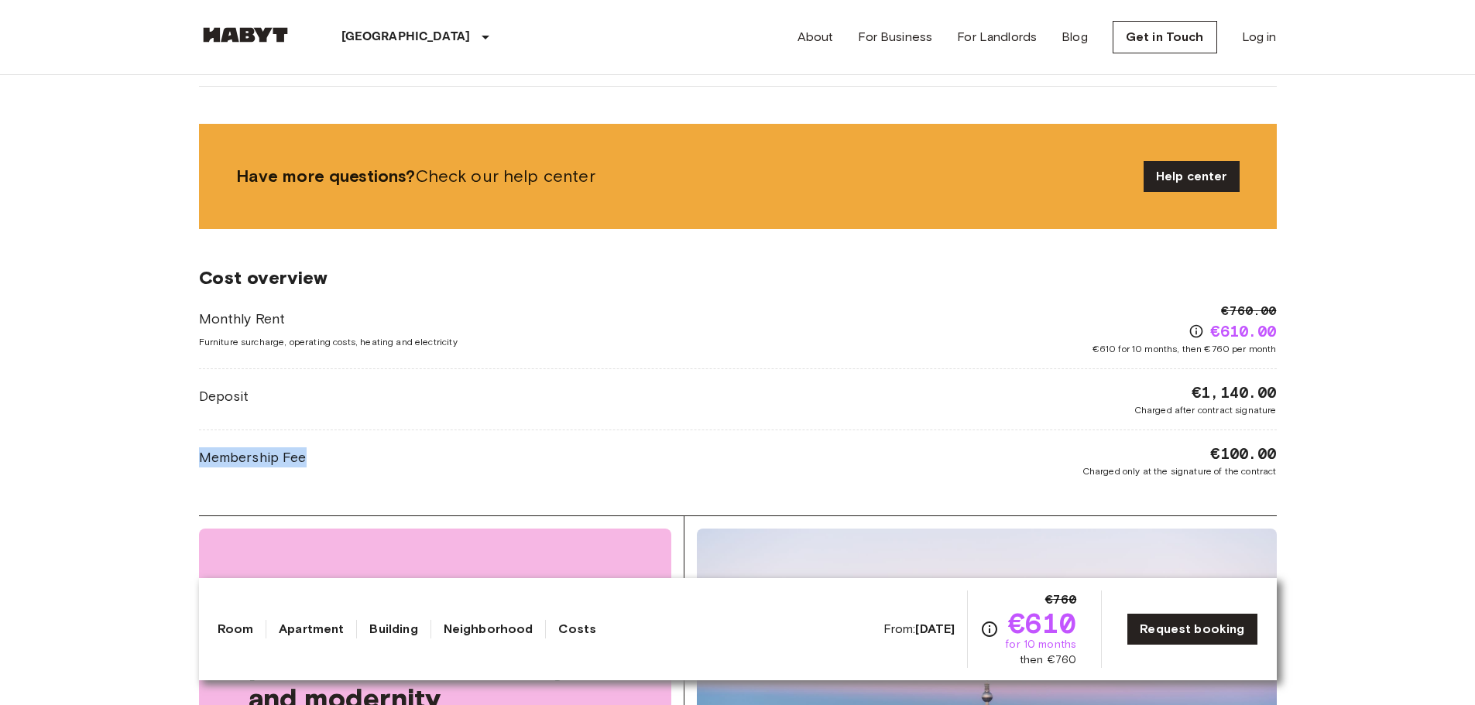
drag, startPoint x: 190, startPoint y: 441, endPoint x: 313, endPoint y: 441, distance: 122.3
click at [313, 441] on div "Europe Germany Berlin Private room Private room From Oct 19 2025 Delbrückstraße…" at bounding box center [737, 98] width 1115 height 3661
click at [330, 443] on div "Membership Fee €100.00 Charged only at the signature of the contract" at bounding box center [738, 461] width 1078 height 36
drag, startPoint x: 324, startPoint y: 444, endPoint x: 183, endPoint y: 430, distance: 141.6
click at [183, 430] on div "Europe Germany Berlin Private room Private room From Oct 19 2025 Delbrückstraße…" at bounding box center [737, 98] width 1115 height 3661
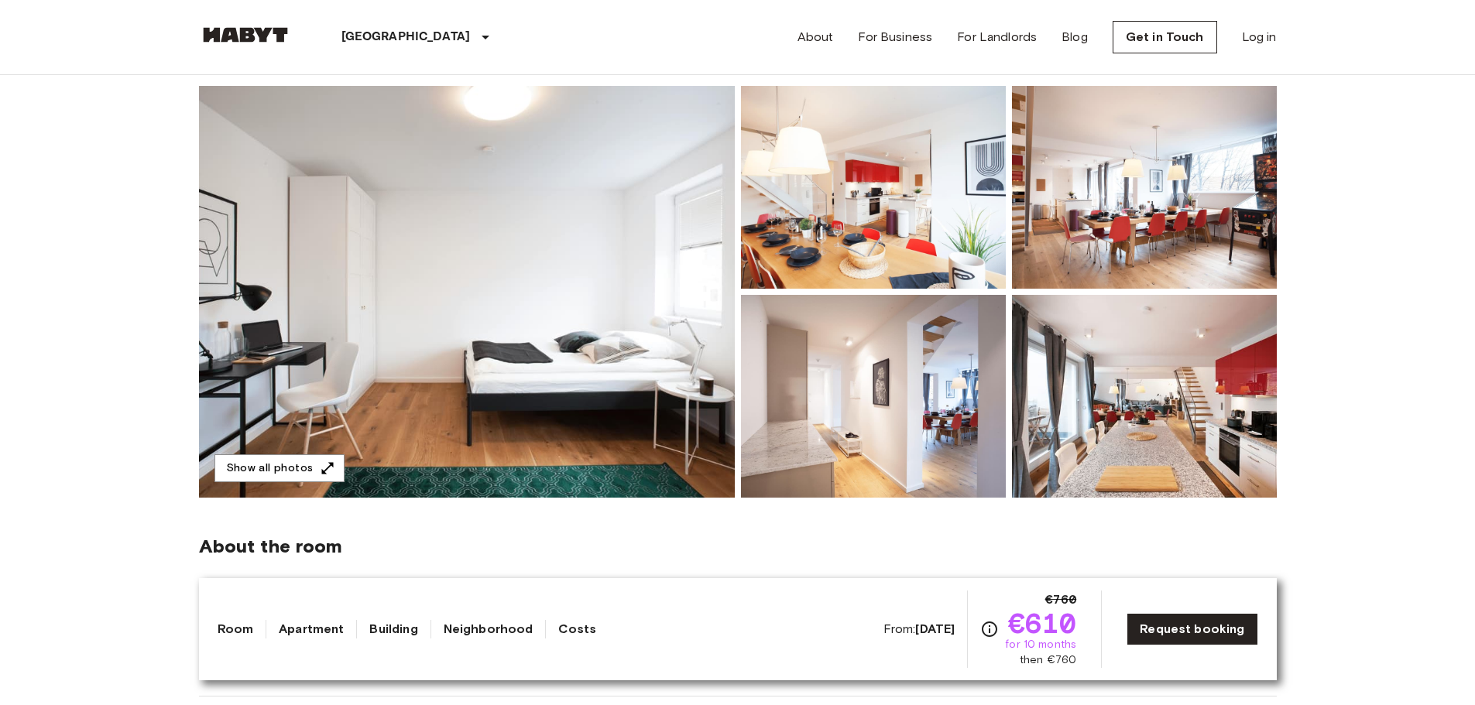
scroll to position [0, 0]
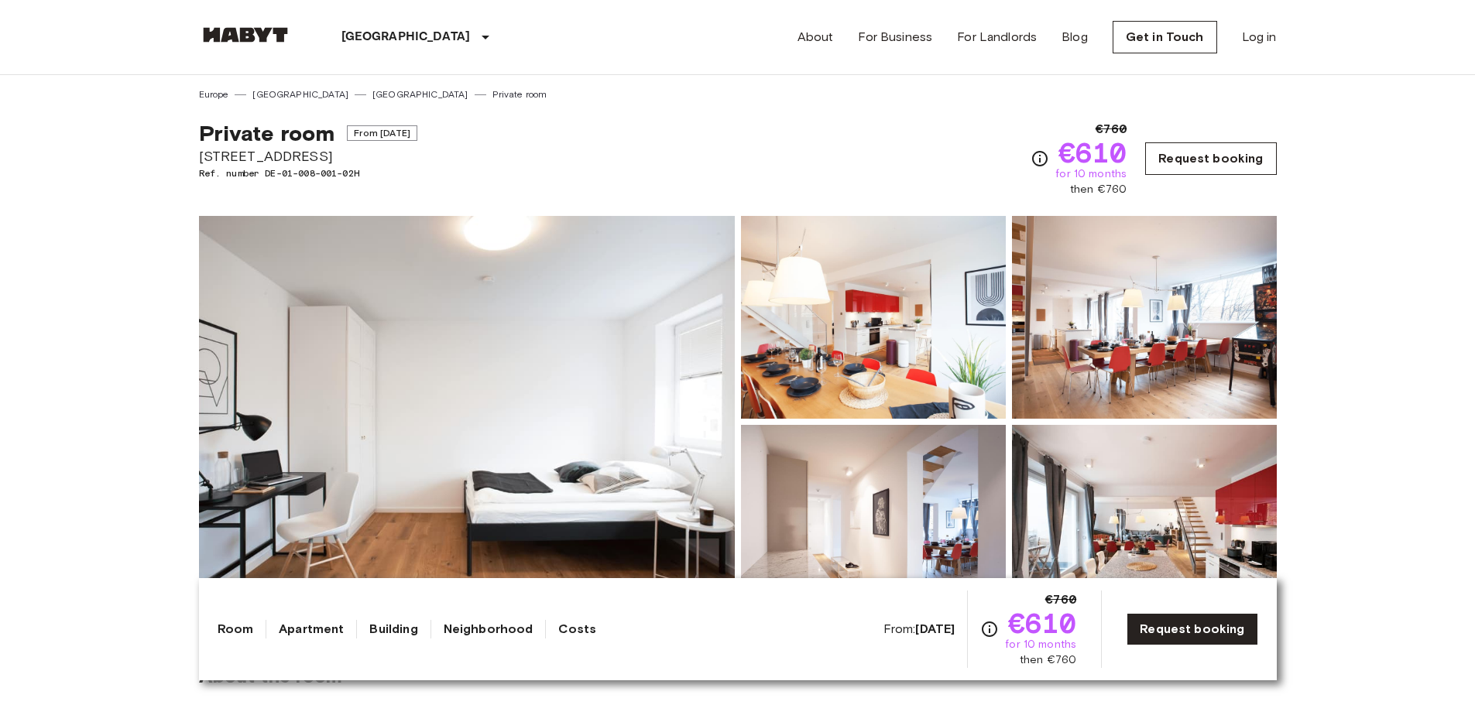
click at [1255, 149] on link "Request booking" at bounding box center [1210, 158] width 131 height 33
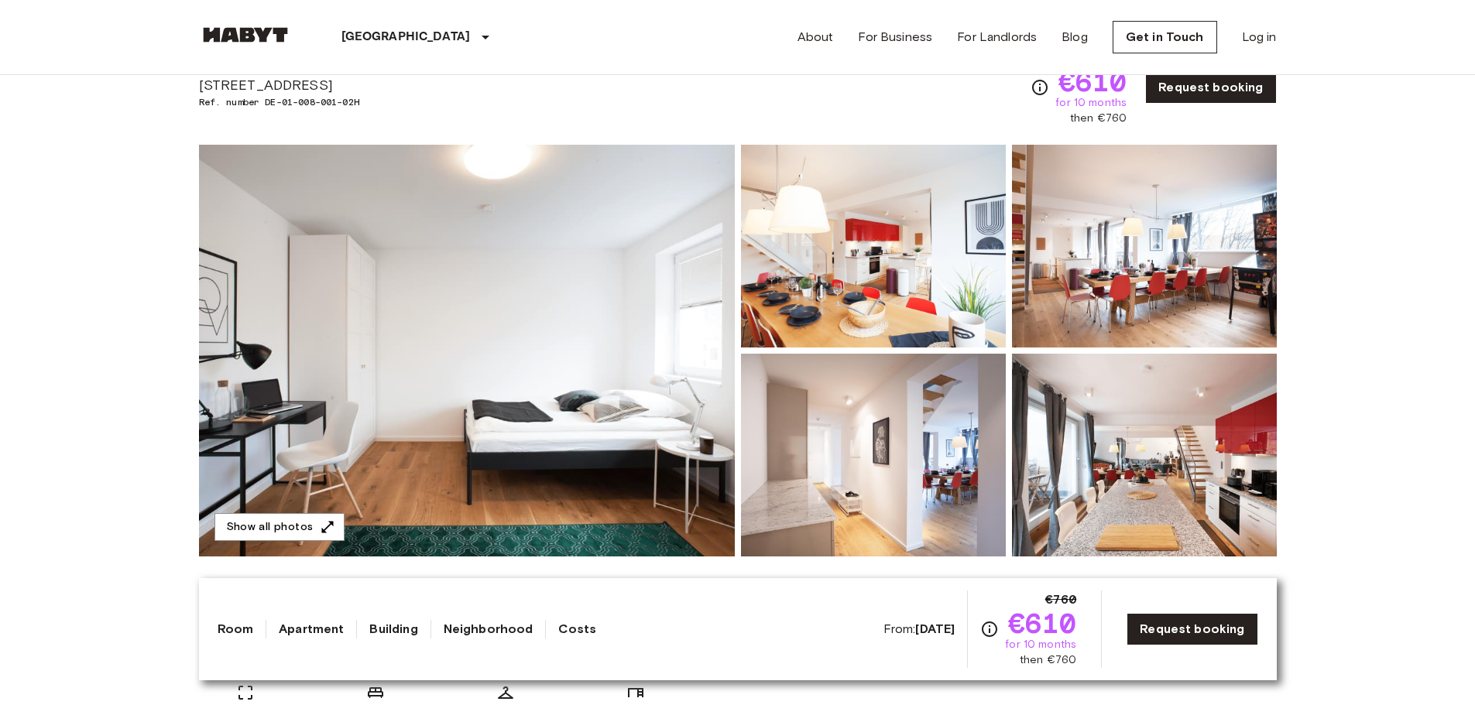
scroll to position [77, 0]
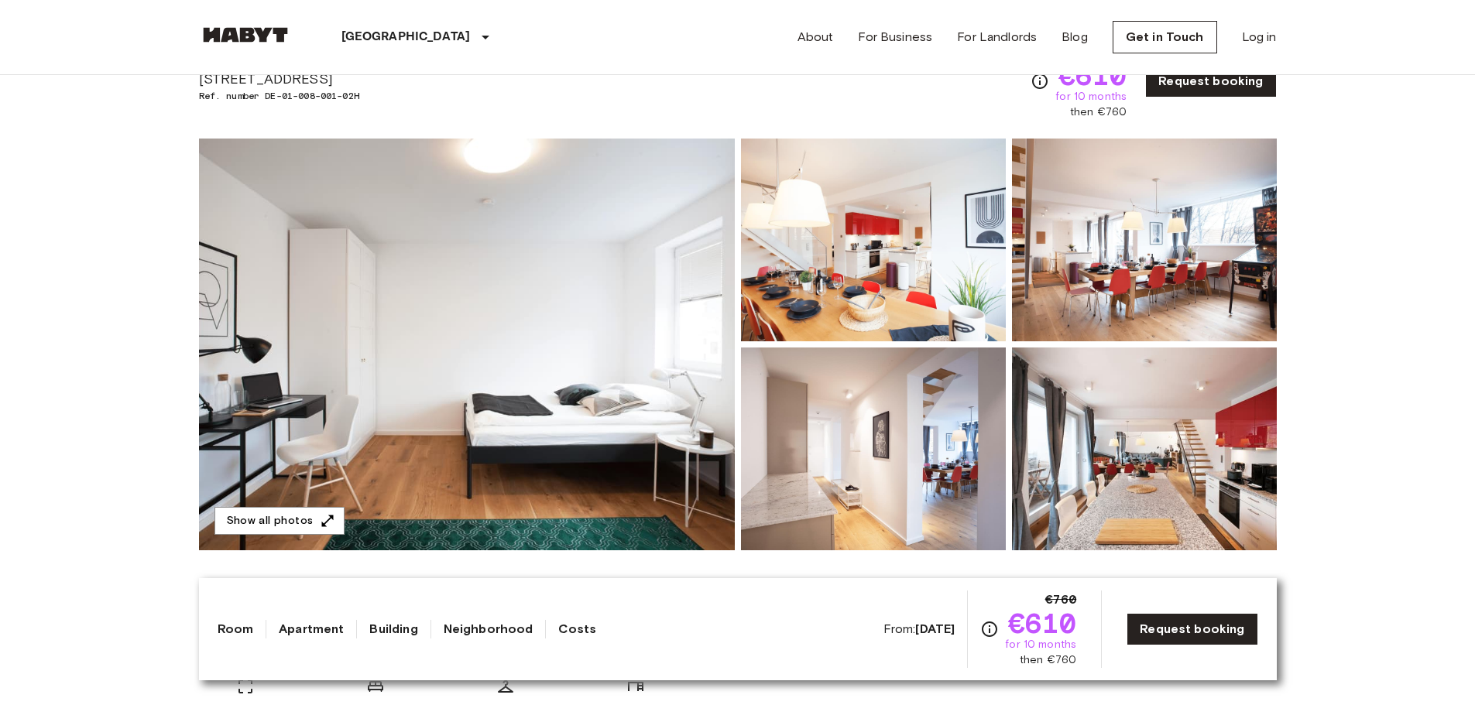
click at [468, 361] on img at bounding box center [467, 345] width 536 height 412
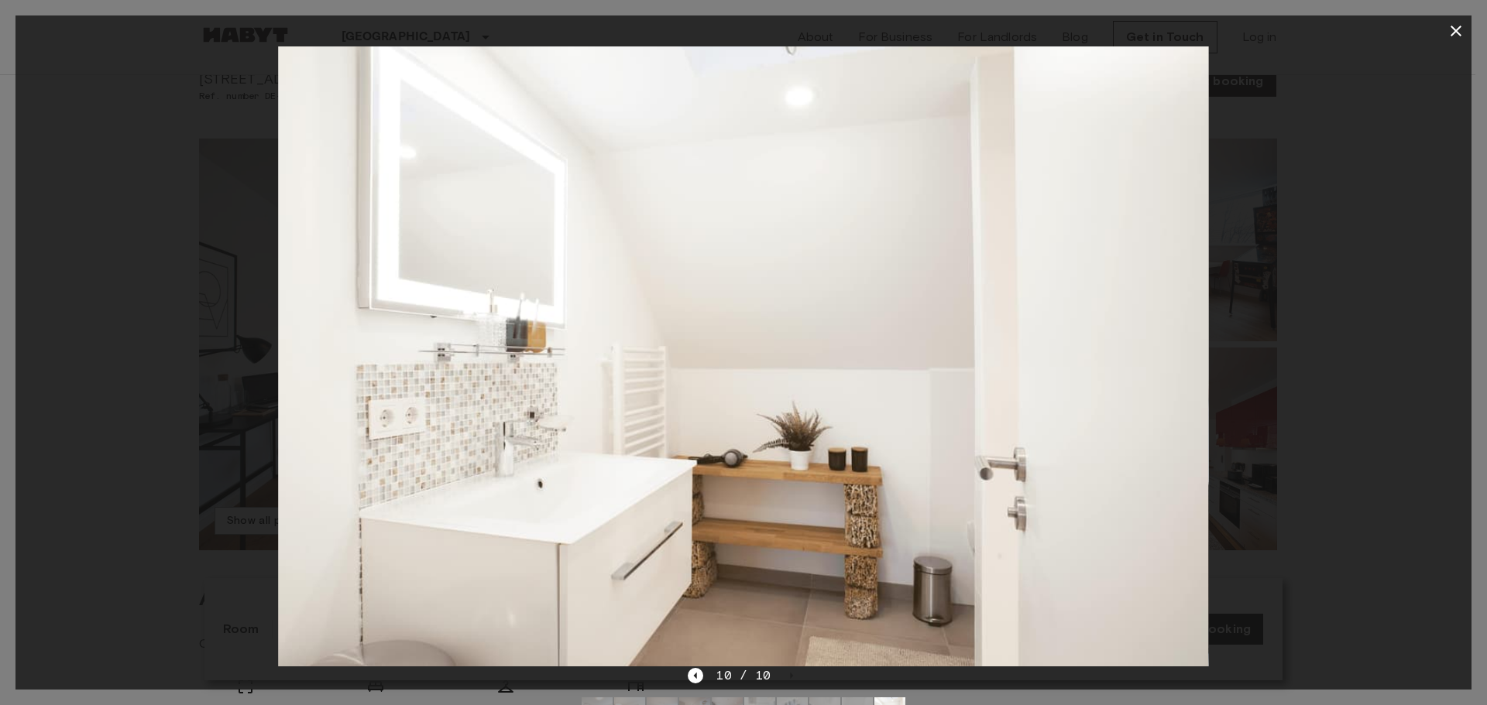
click at [1463, 39] on icon "button" at bounding box center [1455, 31] width 19 height 19
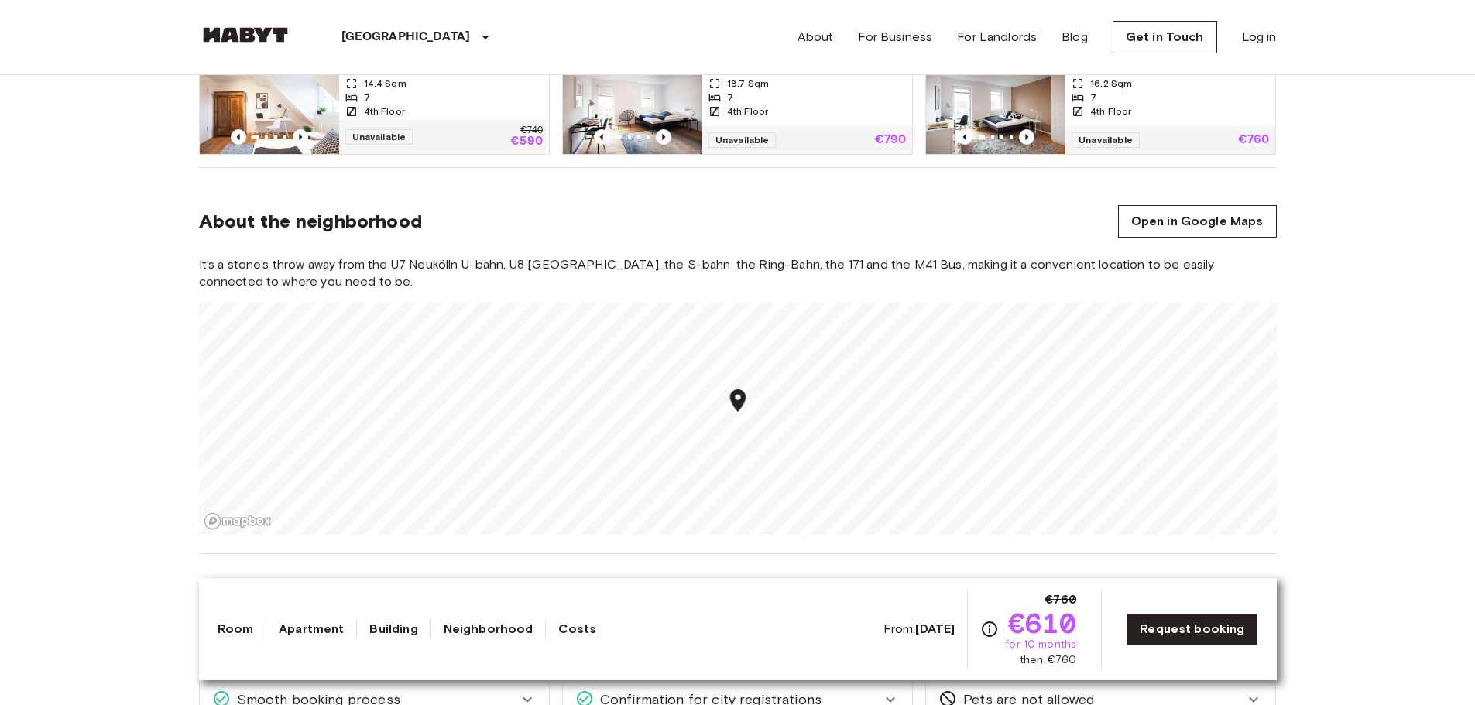
scroll to position [1206, 0]
